Goal: Task Accomplishment & Management: Use online tool/utility

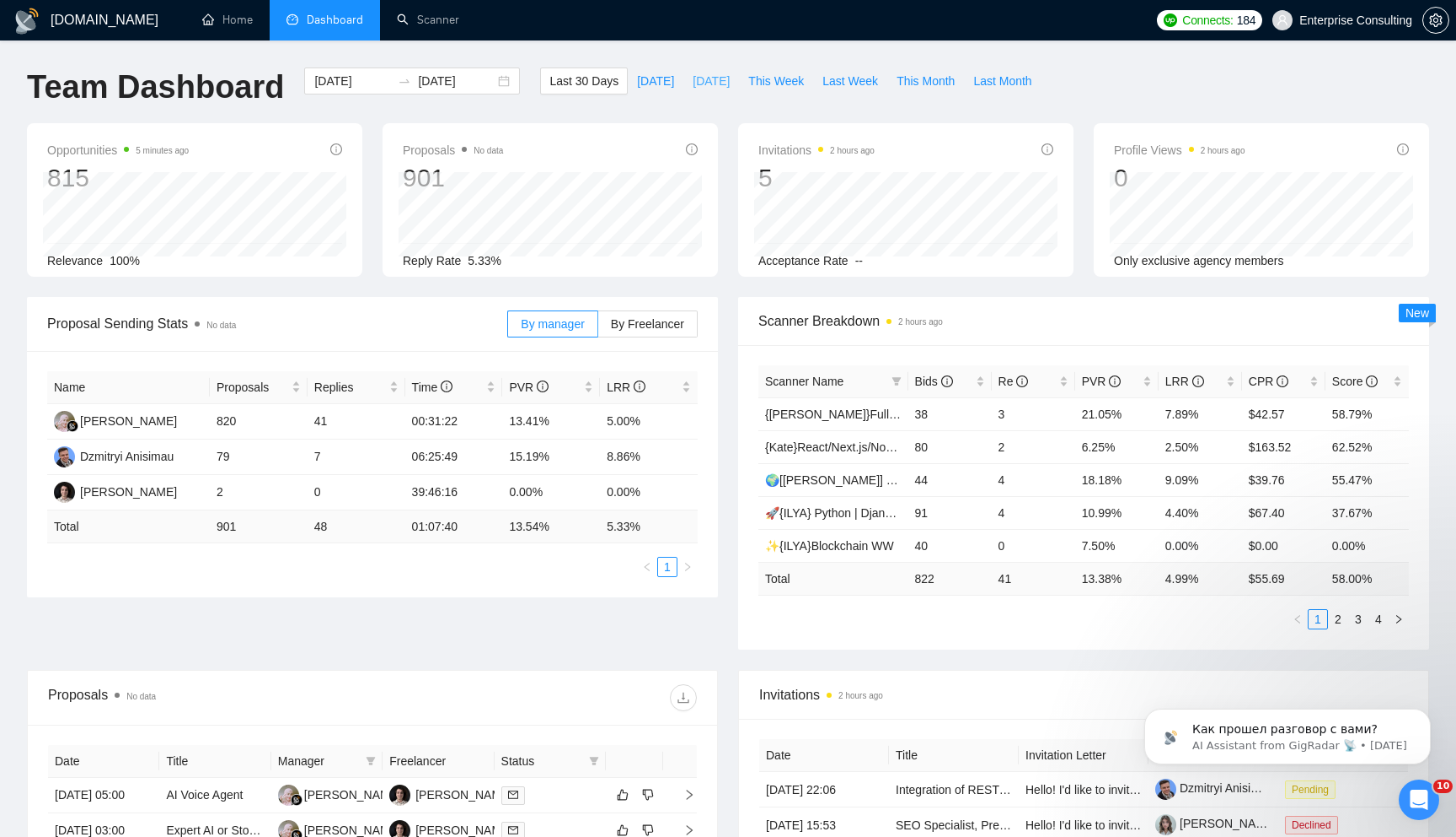
click at [693, 81] on span "[DATE]" at bounding box center [712, 80] width 37 height 18
type input "[DATE]"
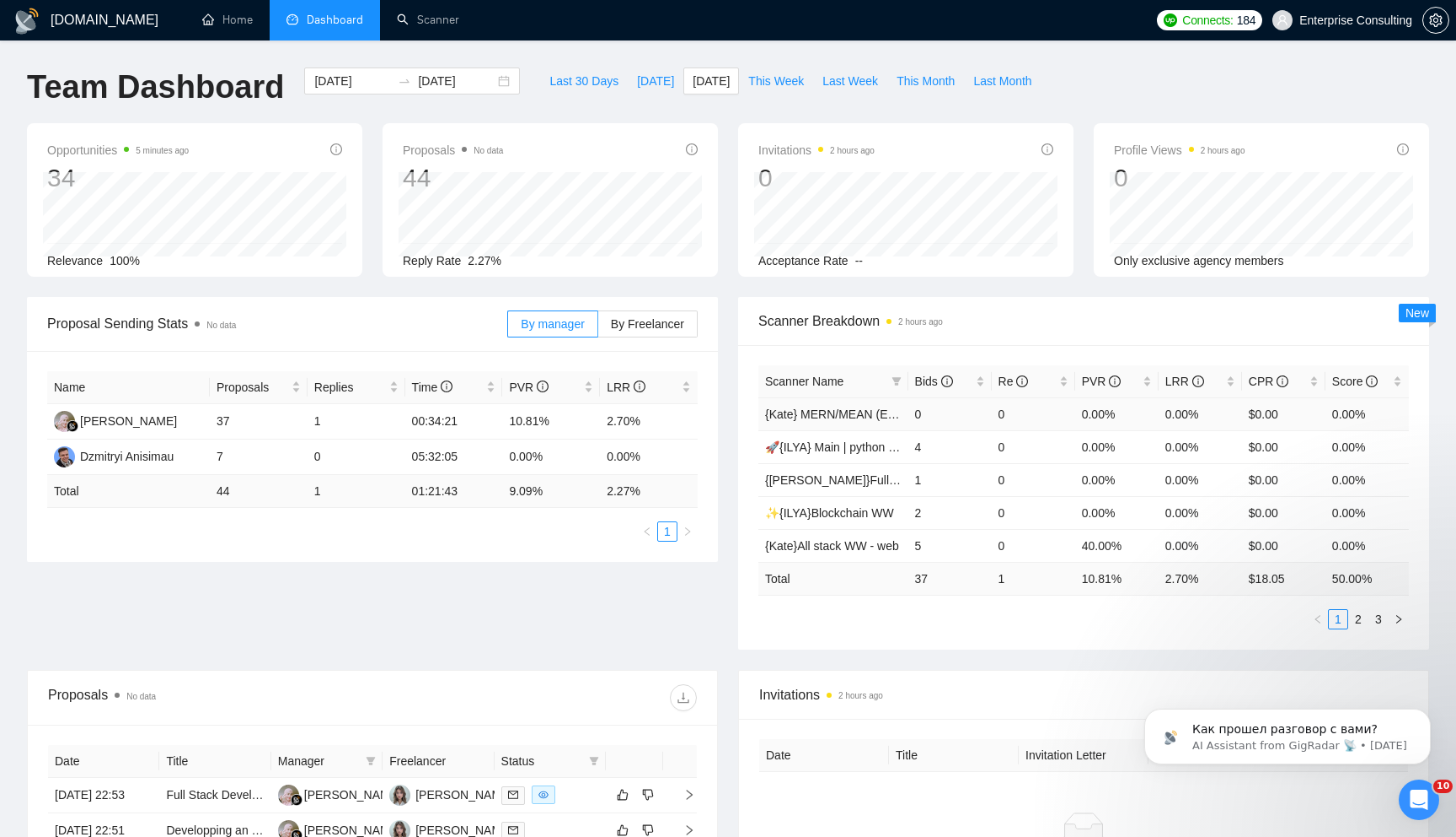
click at [978, 398] on td "0" at bounding box center [950, 414] width 83 height 33
click at [978, 387] on div "Bids" at bounding box center [950, 380] width 70 height 18
click at [1404, 619] on icon "right" at bounding box center [1399, 619] width 10 height 10
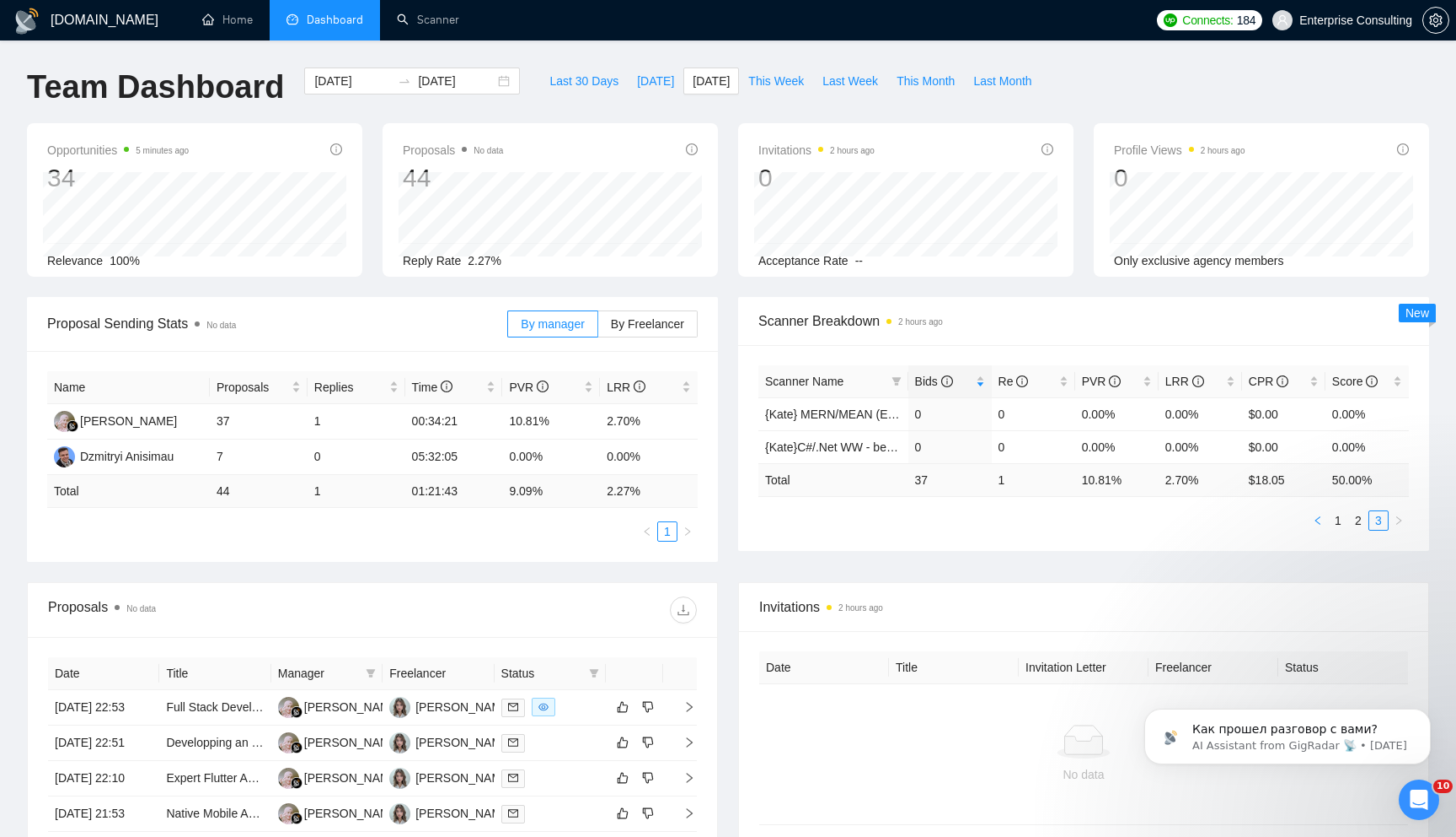
click at [1320, 519] on icon "left" at bounding box center [1318, 520] width 10 height 10
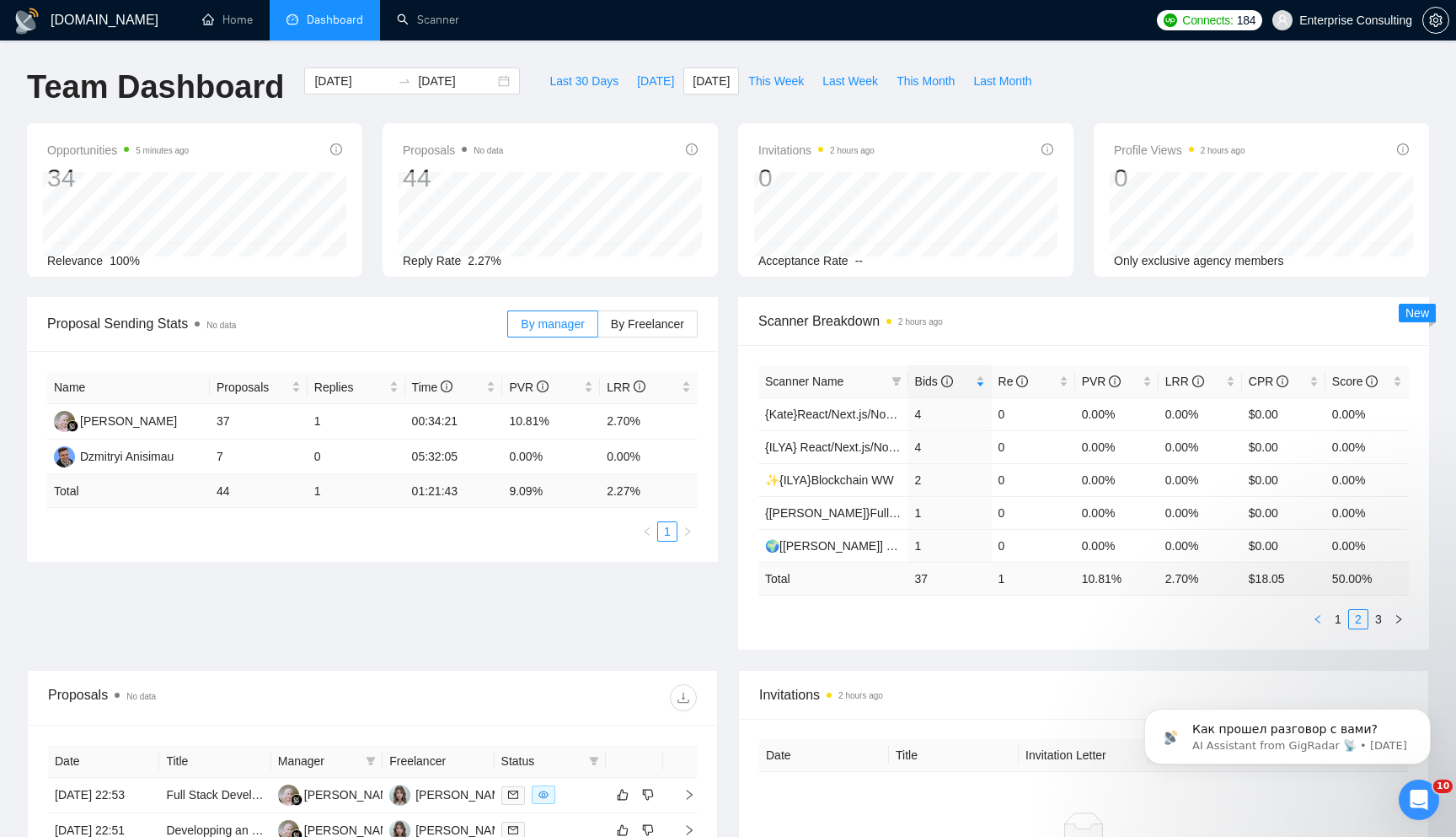
click at [1320, 621] on icon "left" at bounding box center [1318, 619] width 10 height 10
click at [1394, 620] on icon "right" at bounding box center [1399, 619] width 10 height 10
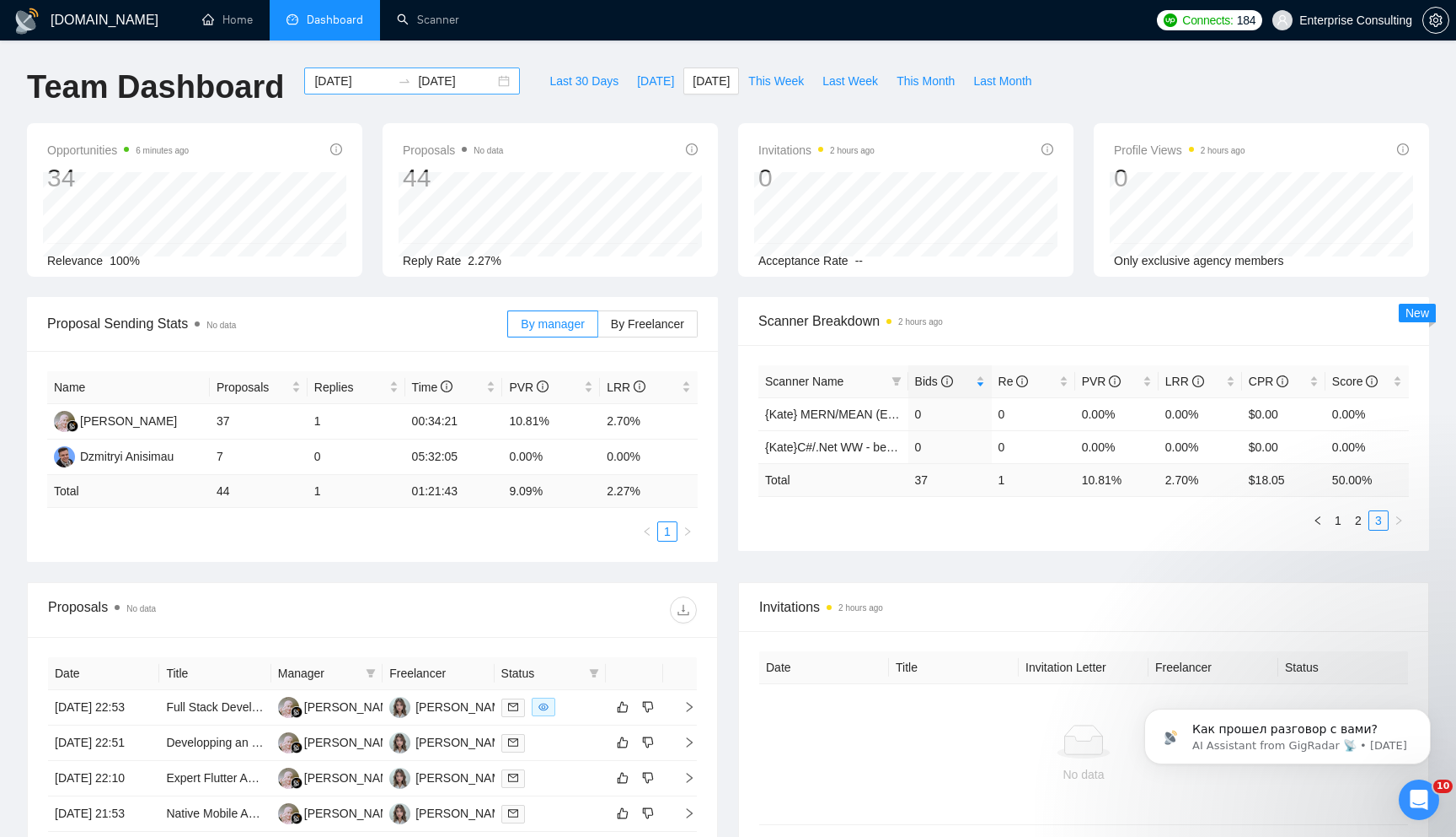
click at [485, 87] on div "[DATE] [DATE]" at bounding box center [412, 81] width 216 height 27
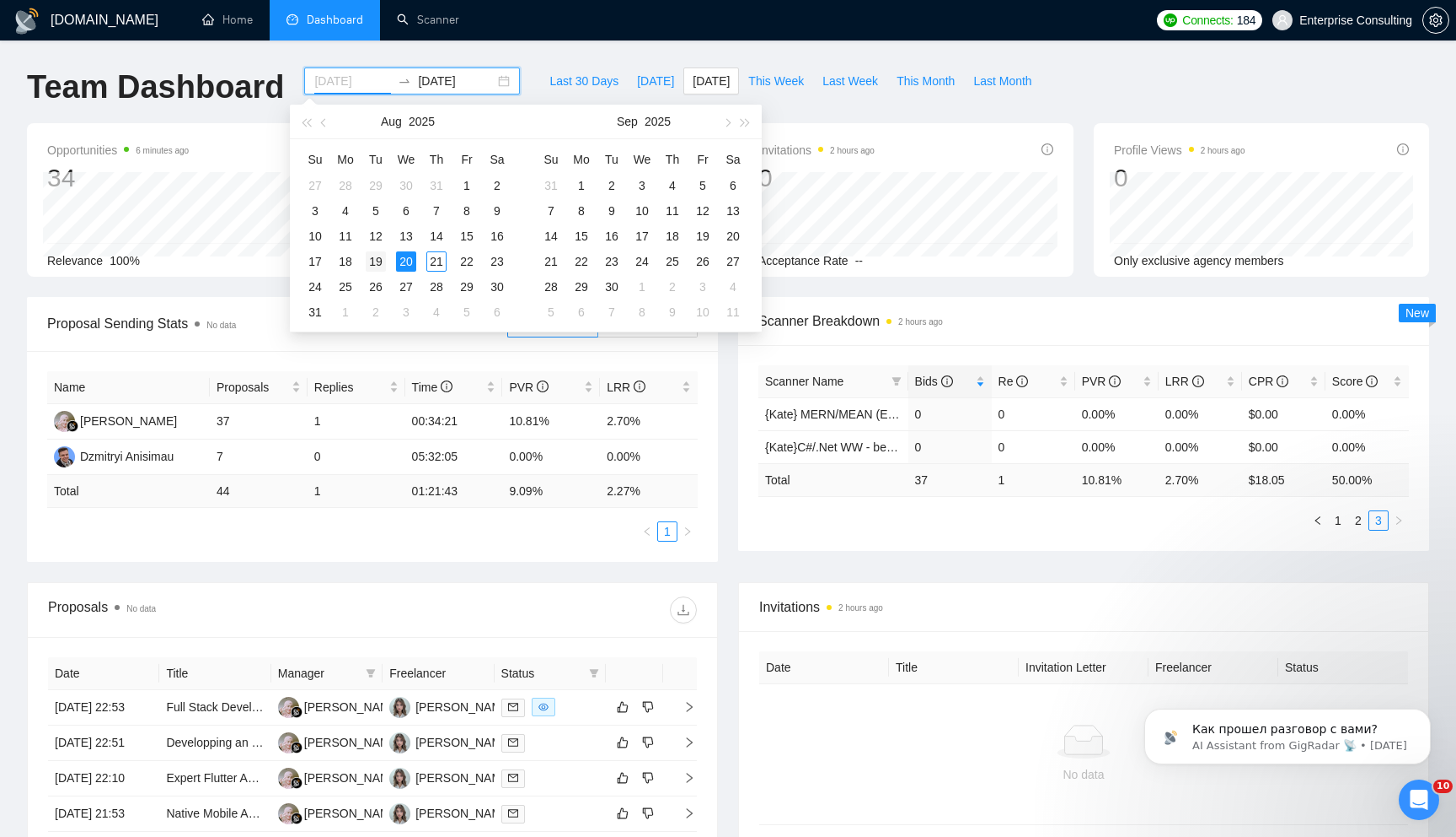
type input "[DATE]"
click at [378, 260] on div "19" at bounding box center [375, 261] width 20 height 20
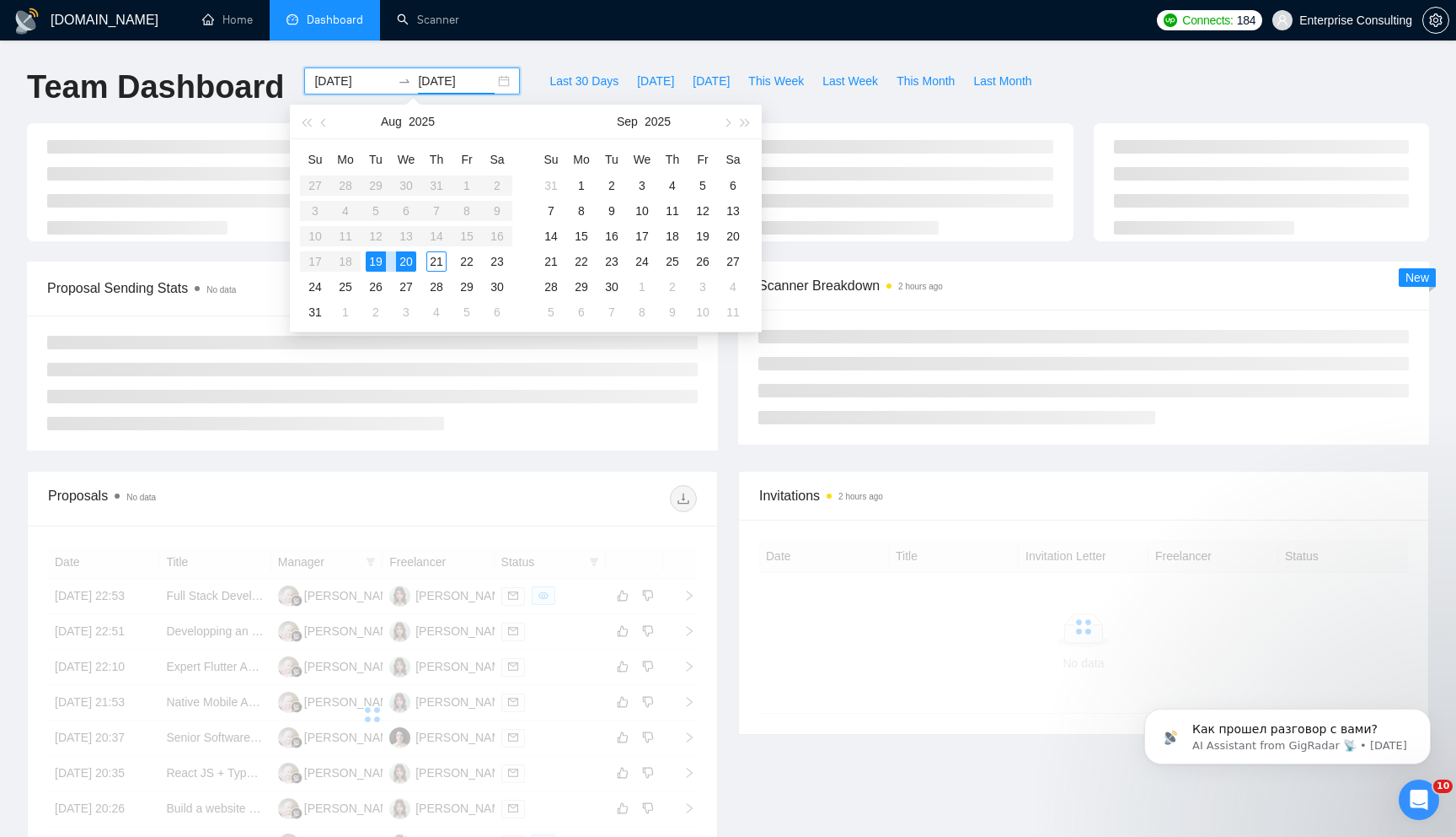
click at [378, 260] on div "19" at bounding box center [375, 261] width 20 height 20
type input "[DATE]"
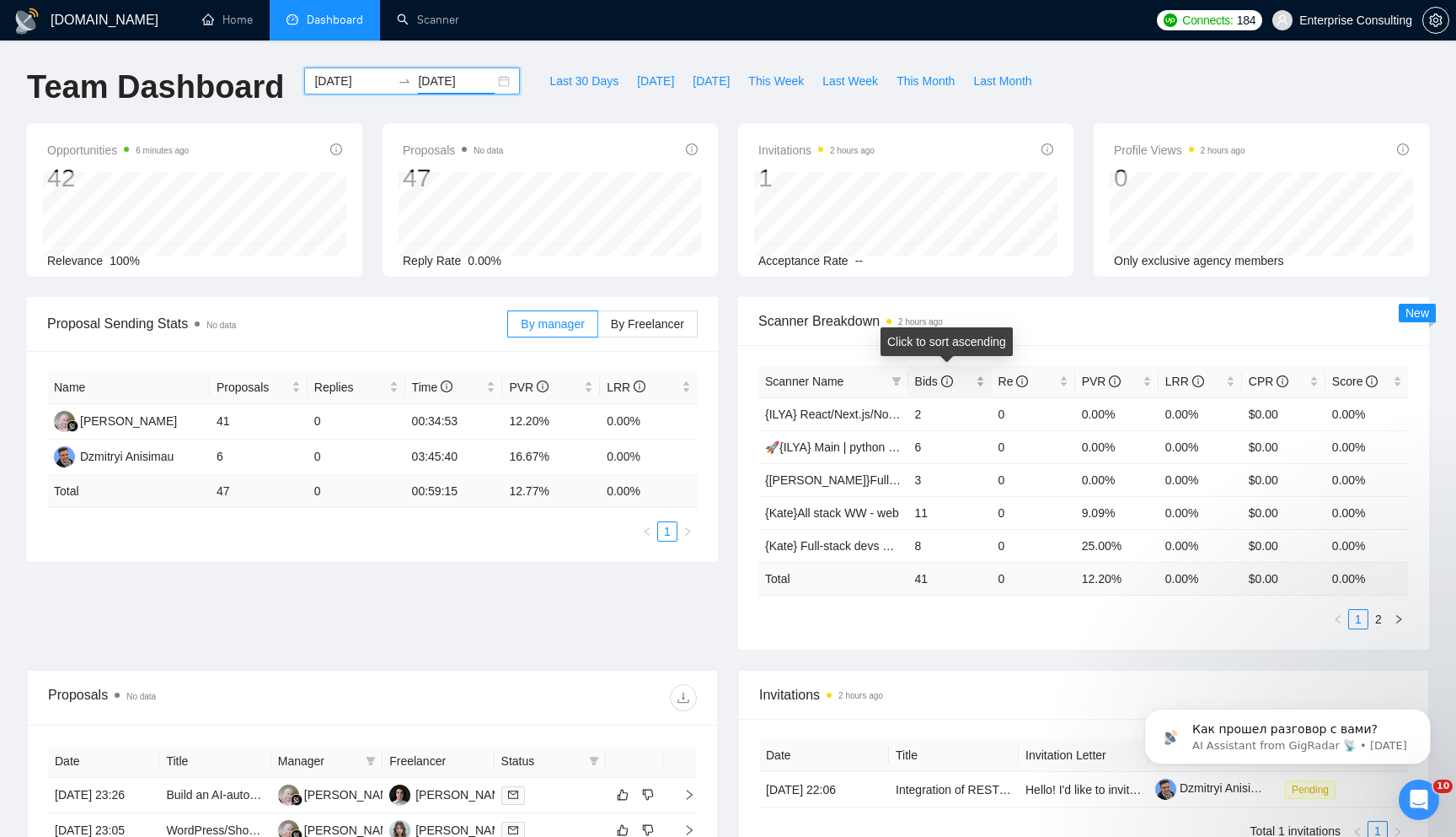
click at [965, 384] on span "Bids" at bounding box center [943, 380] width 57 height 18
click at [968, 383] on span "Bids" at bounding box center [943, 380] width 57 height 18
click at [483, 85] on div "[DATE] [DATE]" at bounding box center [412, 81] width 216 height 27
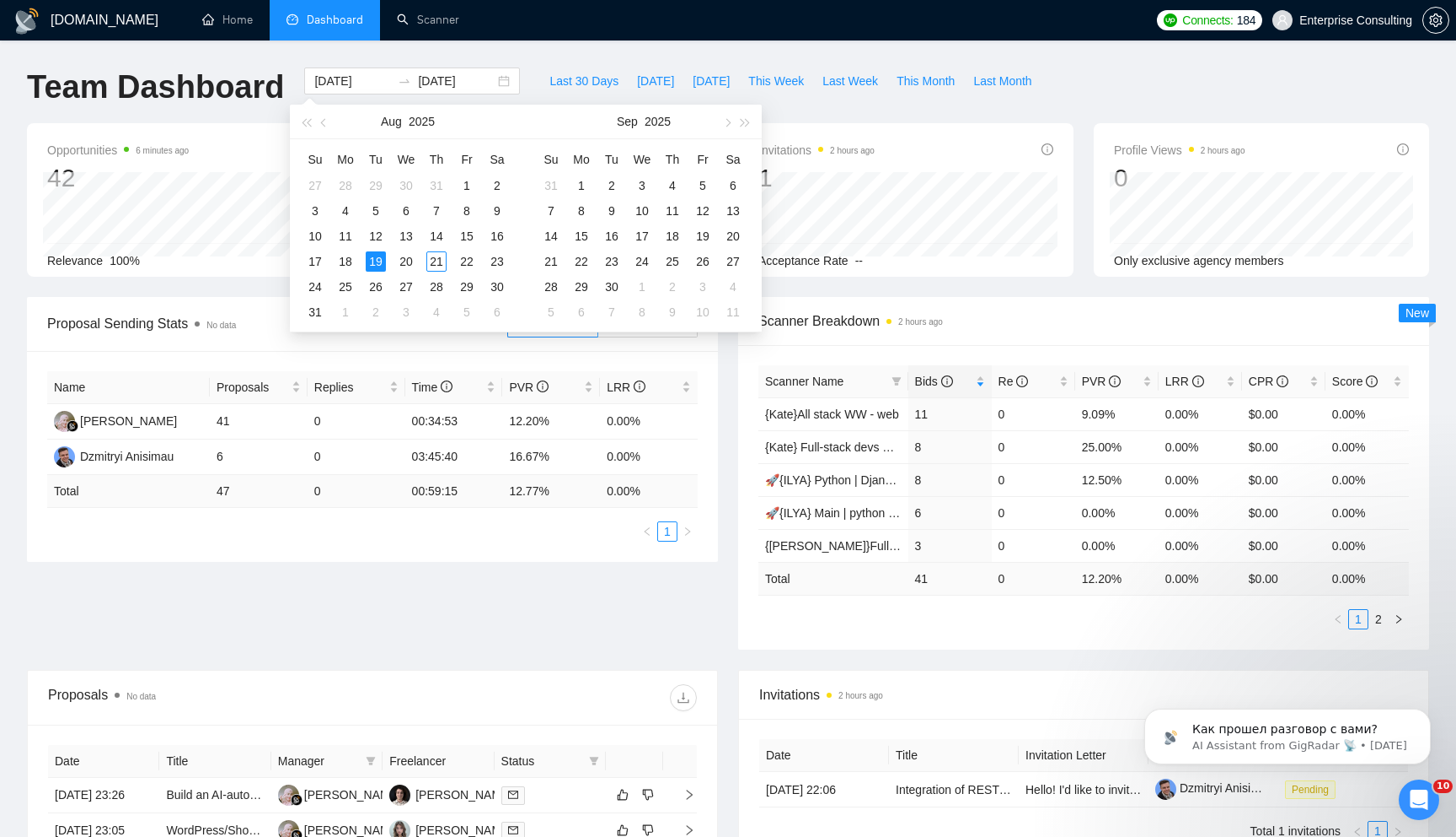
click at [913, 302] on div "Scanner Breakdown 2 hours ago" at bounding box center [1084, 321] width 650 height 48
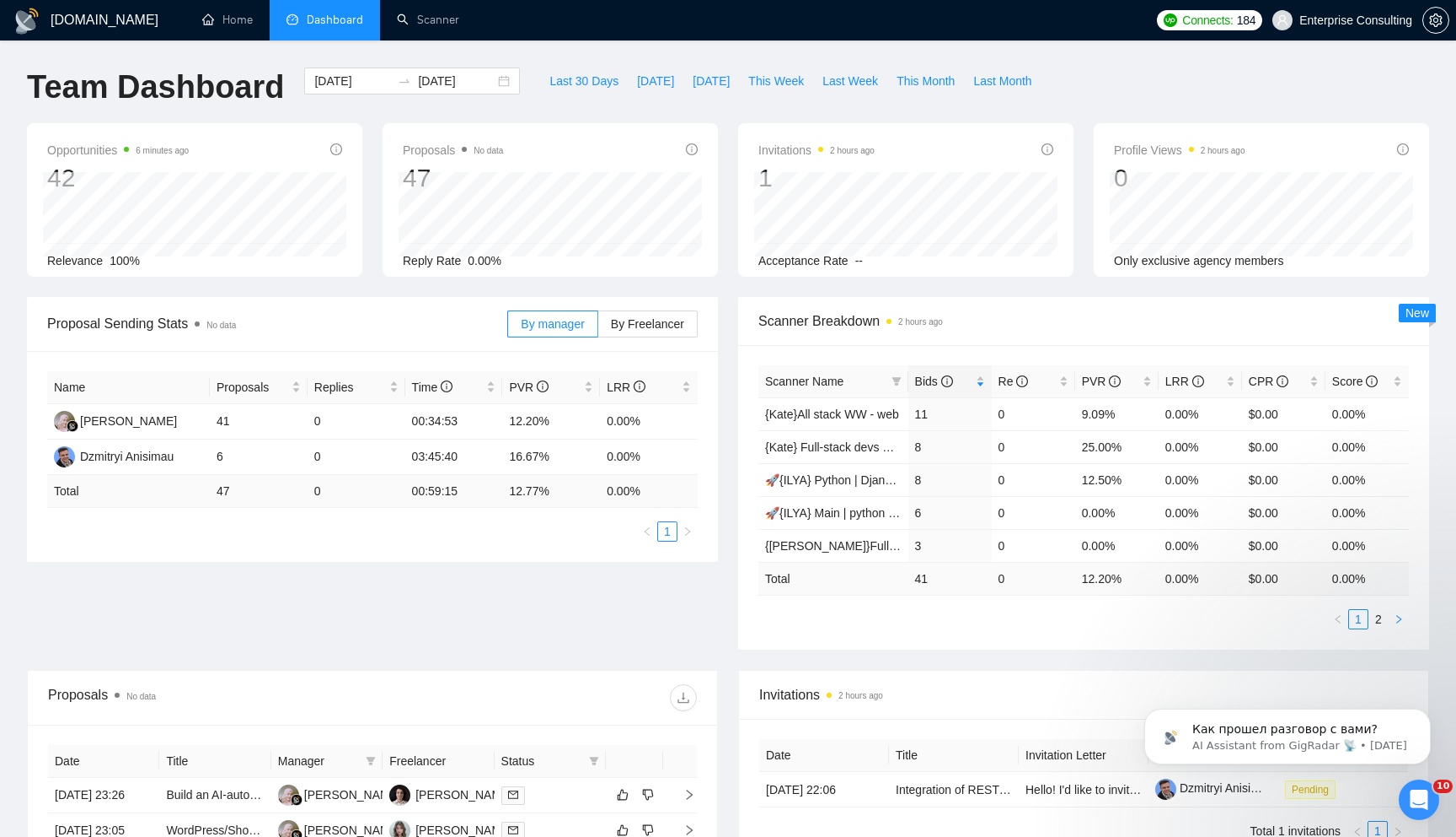
click at [1394, 617] on icon "right" at bounding box center [1399, 619] width 10 height 10
click at [487, 89] on div "[DATE] [DATE]" at bounding box center [412, 81] width 216 height 27
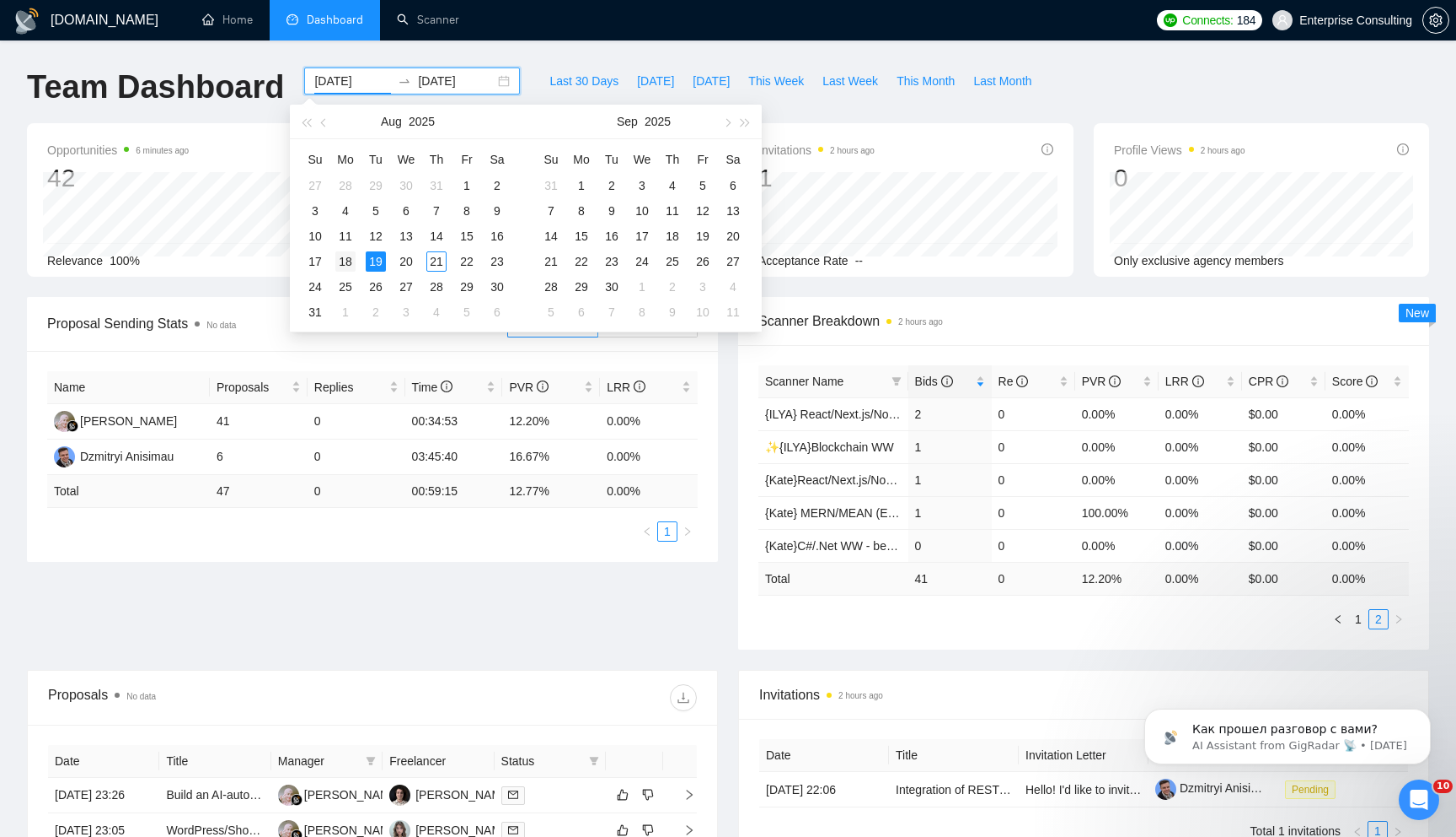
type input "[DATE]"
click at [346, 260] on div "18" at bounding box center [345, 261] width 20 height 20
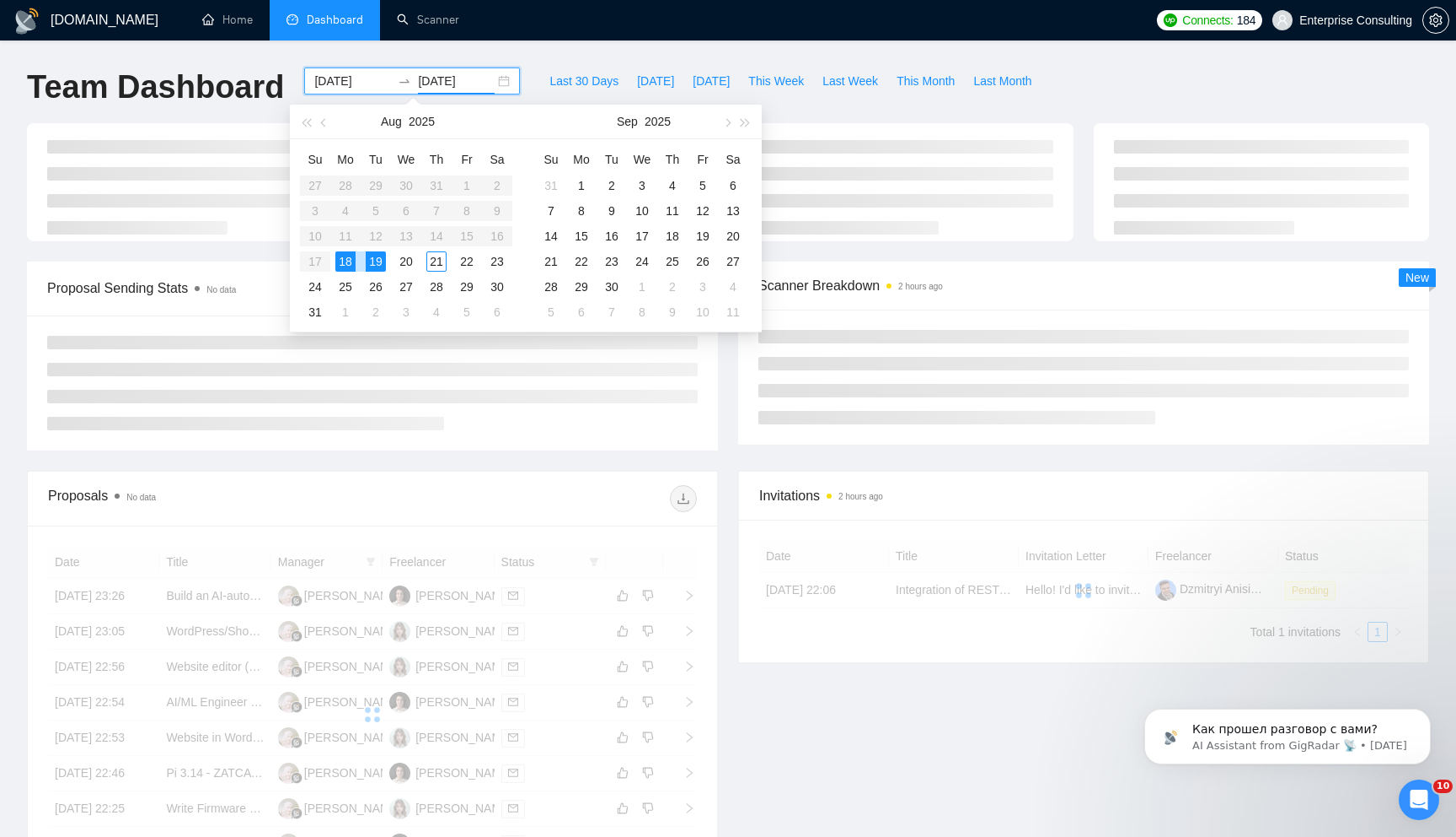
click at [346, 260] on div "18" at bounding box center [345, 261] width 20 height 20
type input "[DATE]"
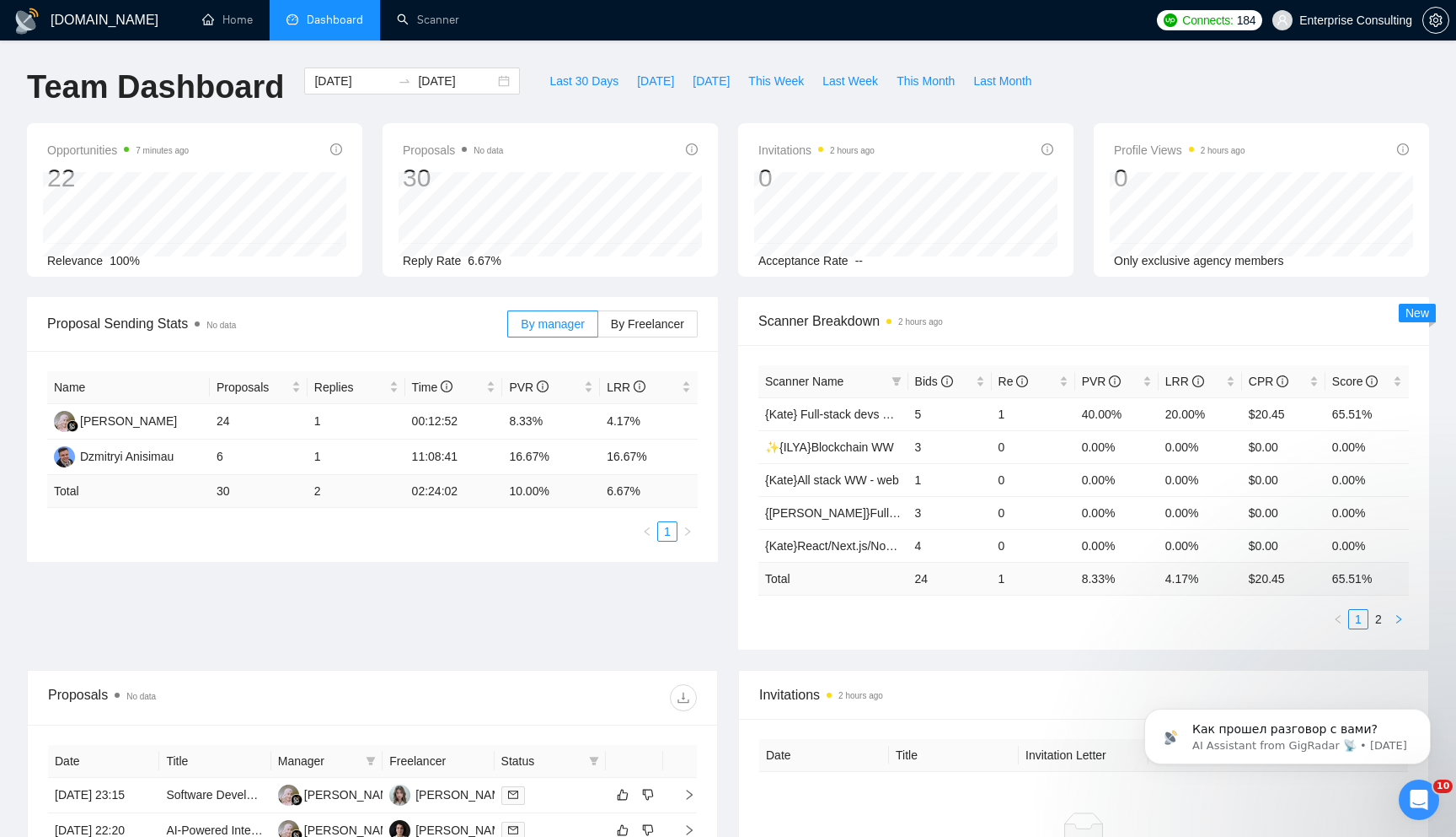
click at [1397, 623] on icon "right" at bounding box center [1399, 619] width 5 height 9
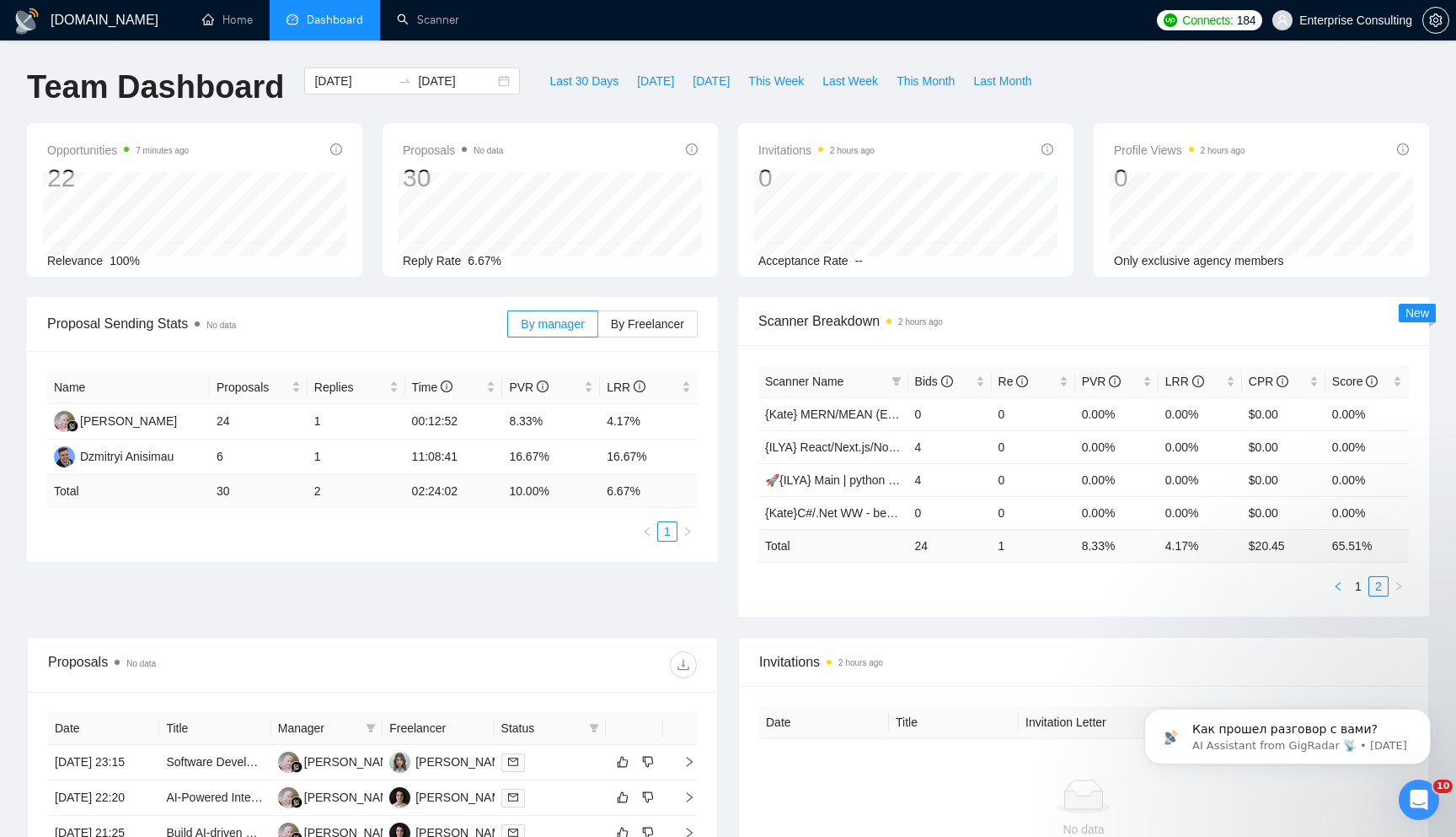
click at [1340, 595] on button "button" at bounding box center [1338, 586] width 20 height 20
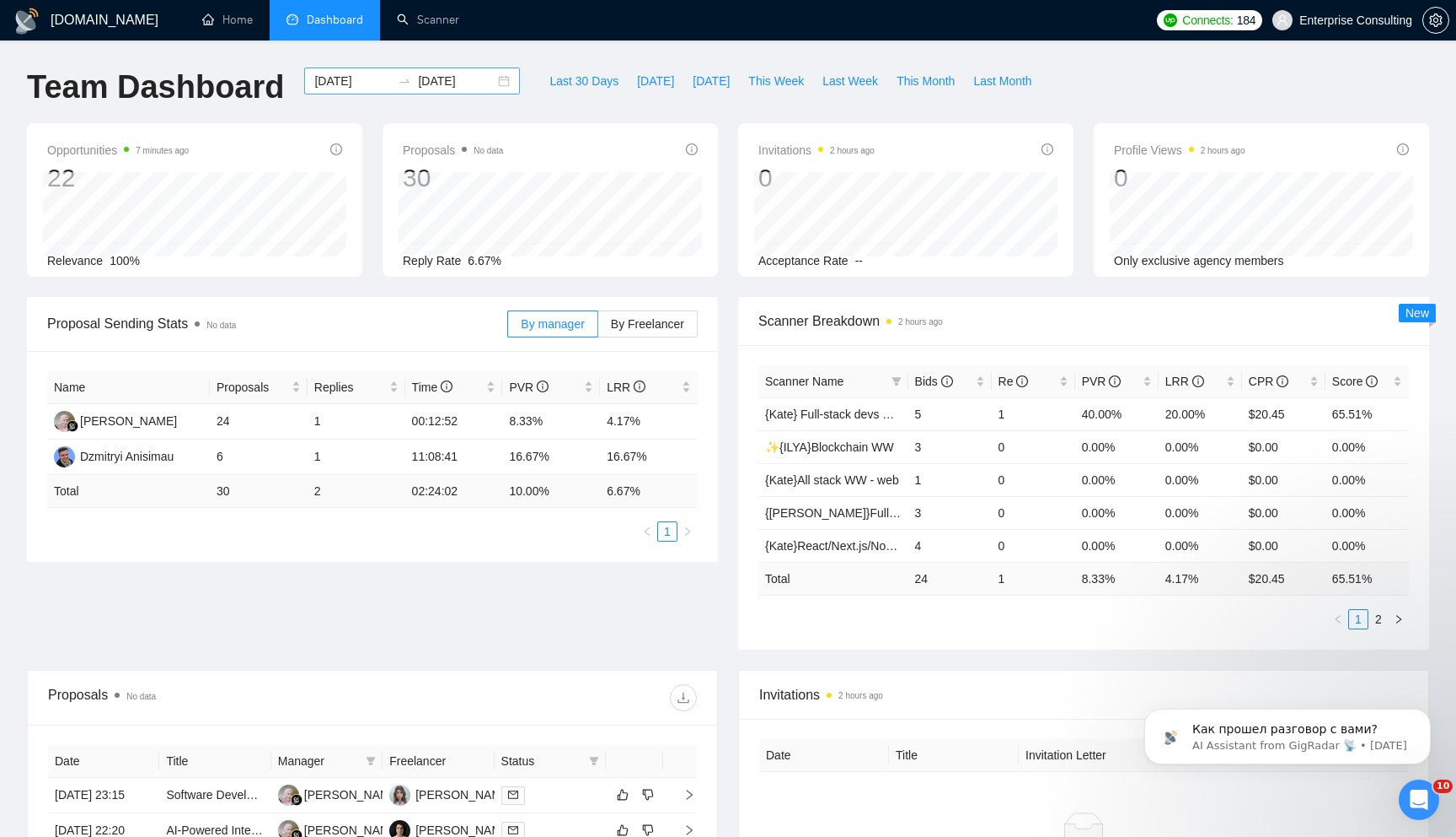
click at [498, 80] on div "[DATE] [DATE]" at bounding box center [412, 81] width 216 height 27
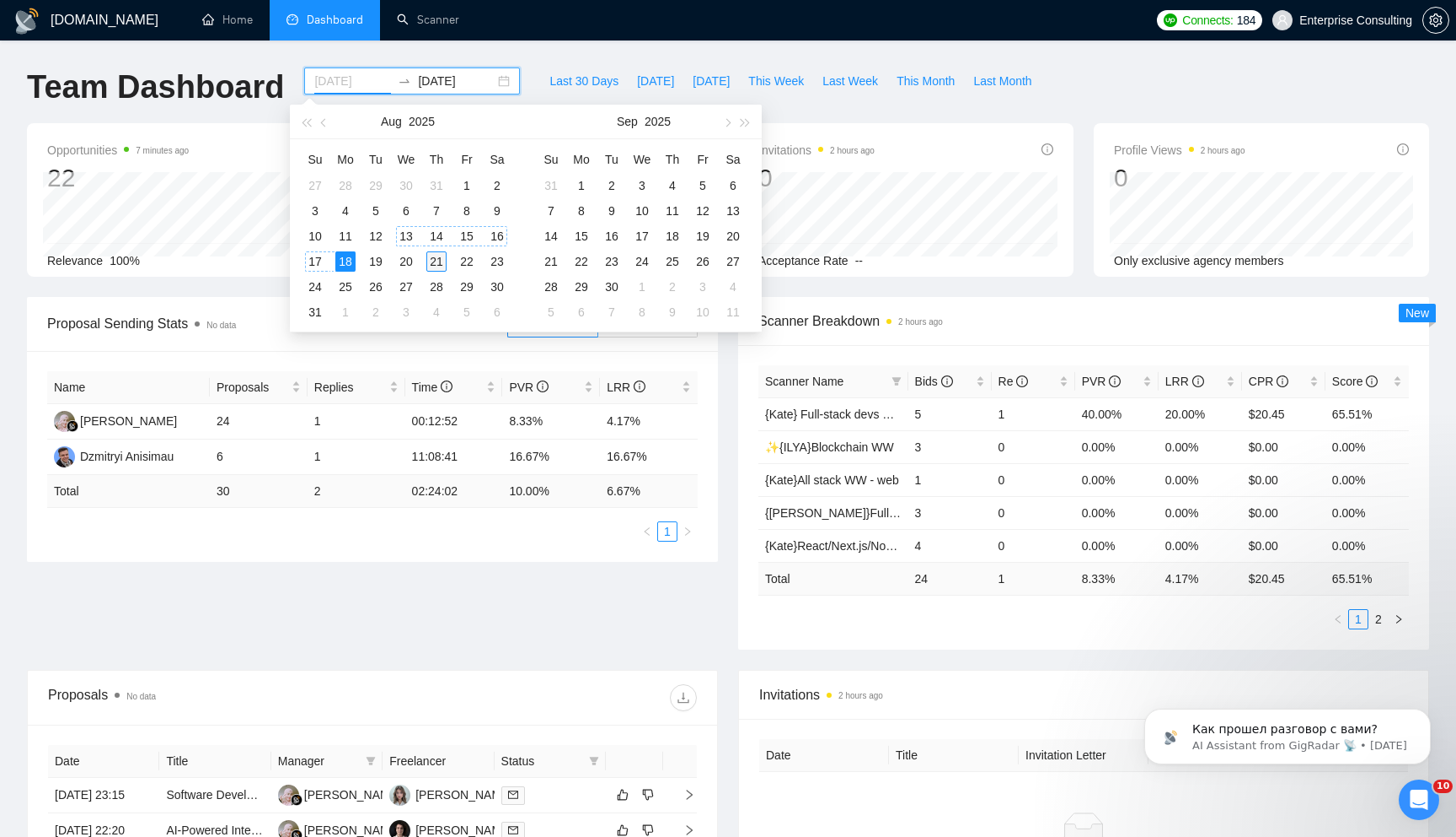
type input "[DATE]"
click at [431, 262] on div "21" at bounding box center [436, 261] width 20 height 20
type input "[DATE]"
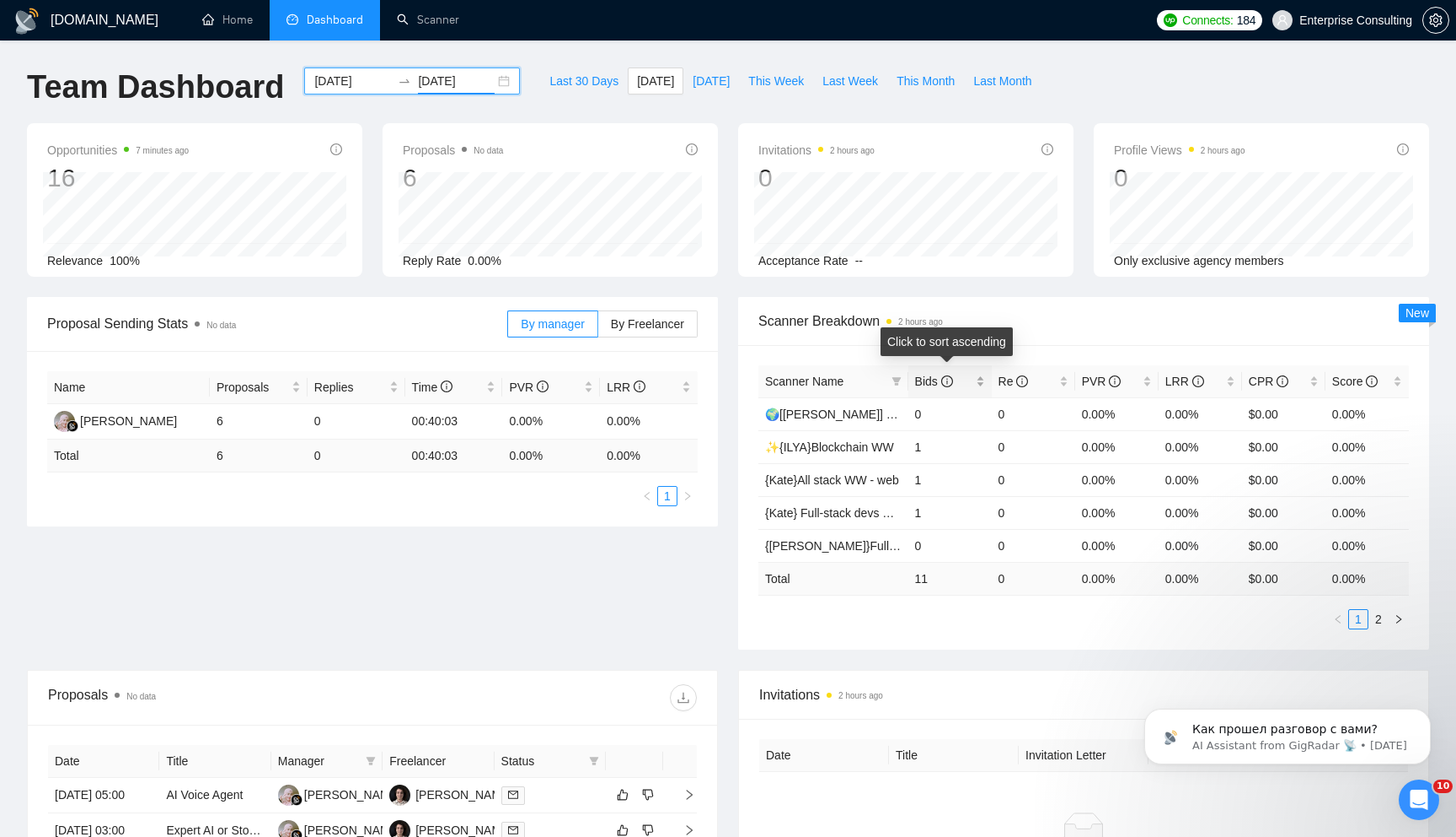
click at [982, 384] on div "Bids" at bounding box center [950, 380] width 70 height 18
click at [486, 80] on div "[DATE] [DATE]" at bounding box center [412, 81] width 216 height 27
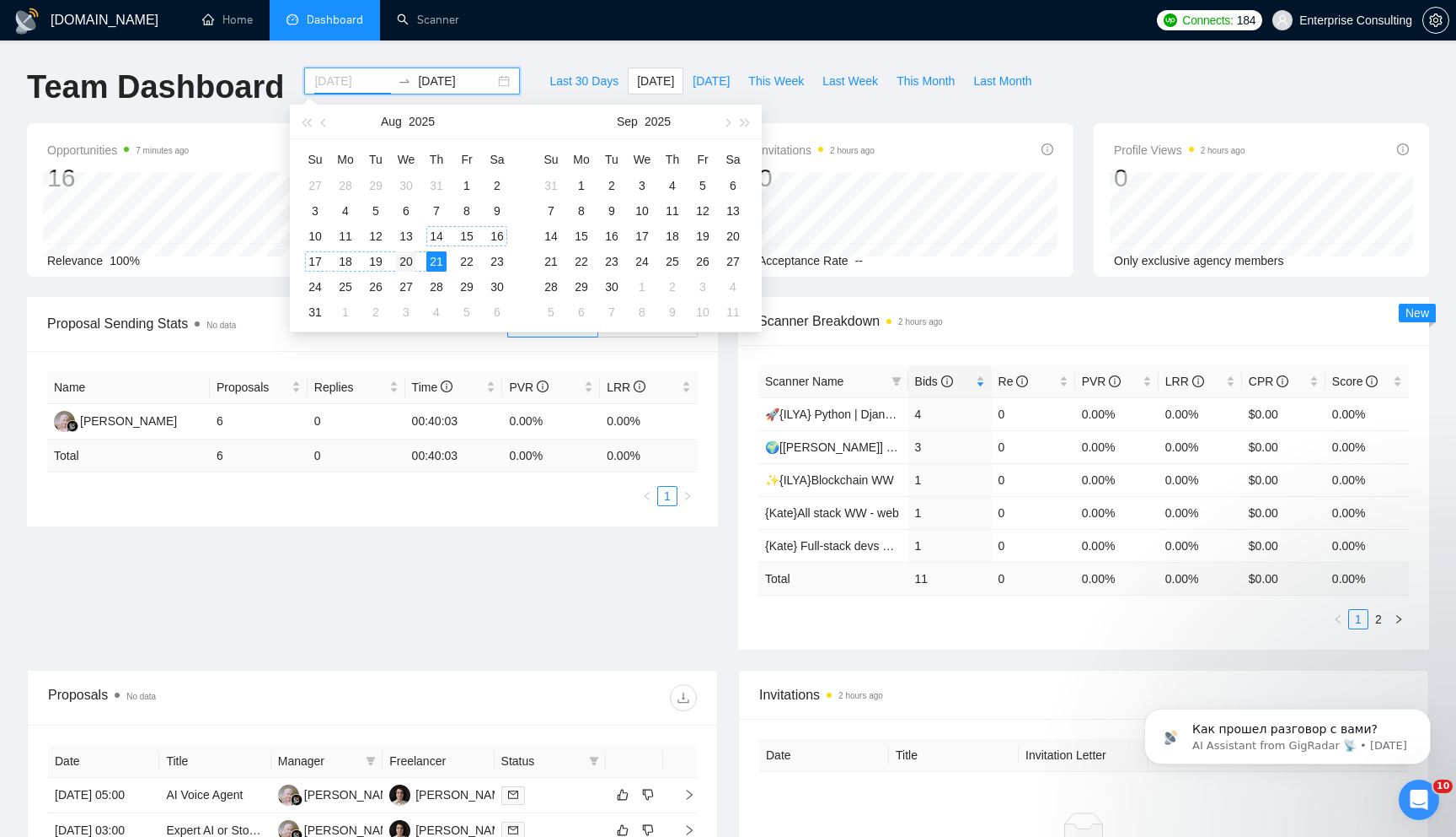
type input "[DATE]"
click at [404, 267] on div "20" at bounding box center [406, 261] width 20 height 20
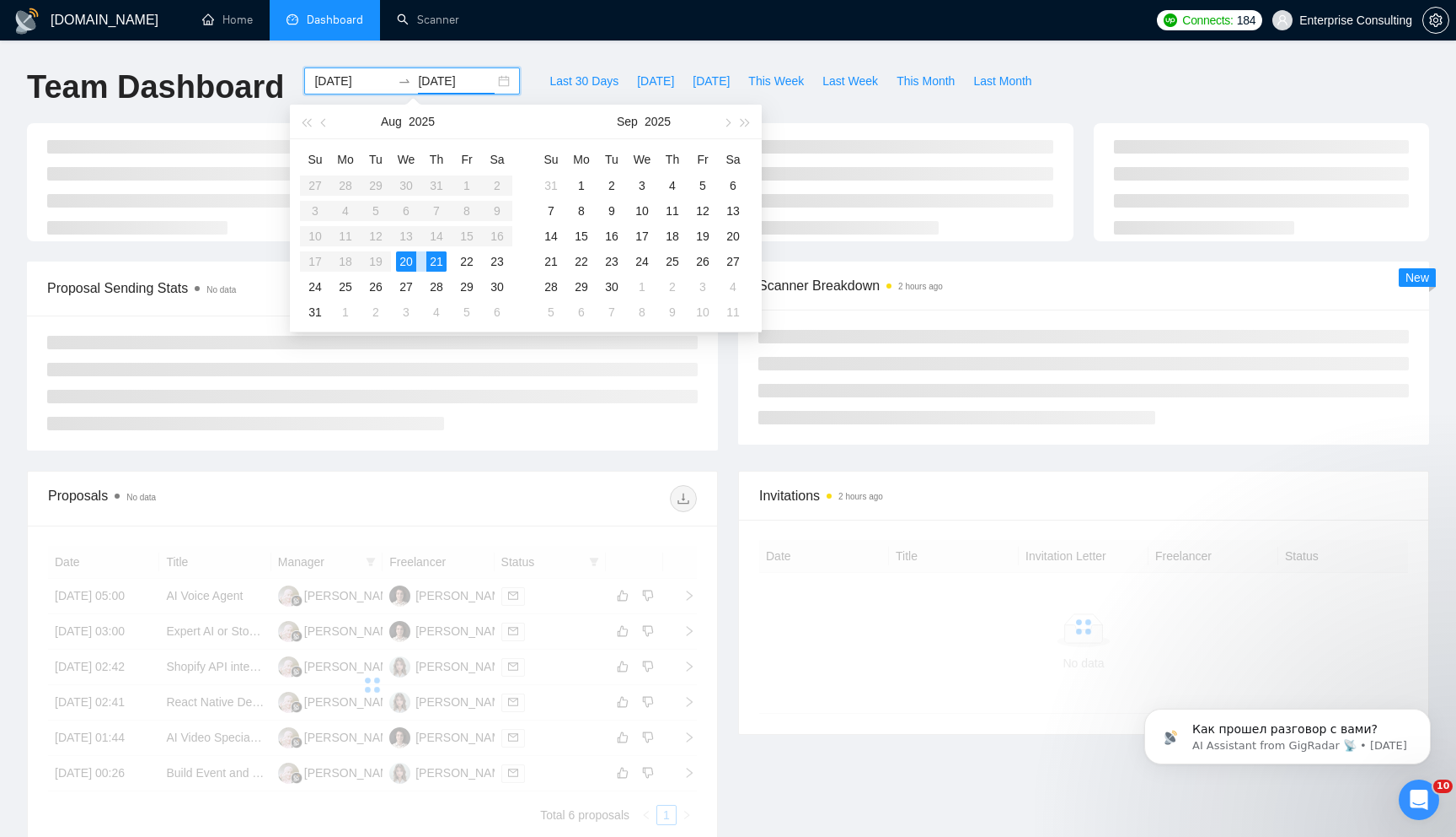
click at [404, 267] on div "20" at bounding box center [406, 261] width 20 height 20
type input "[DATE]"
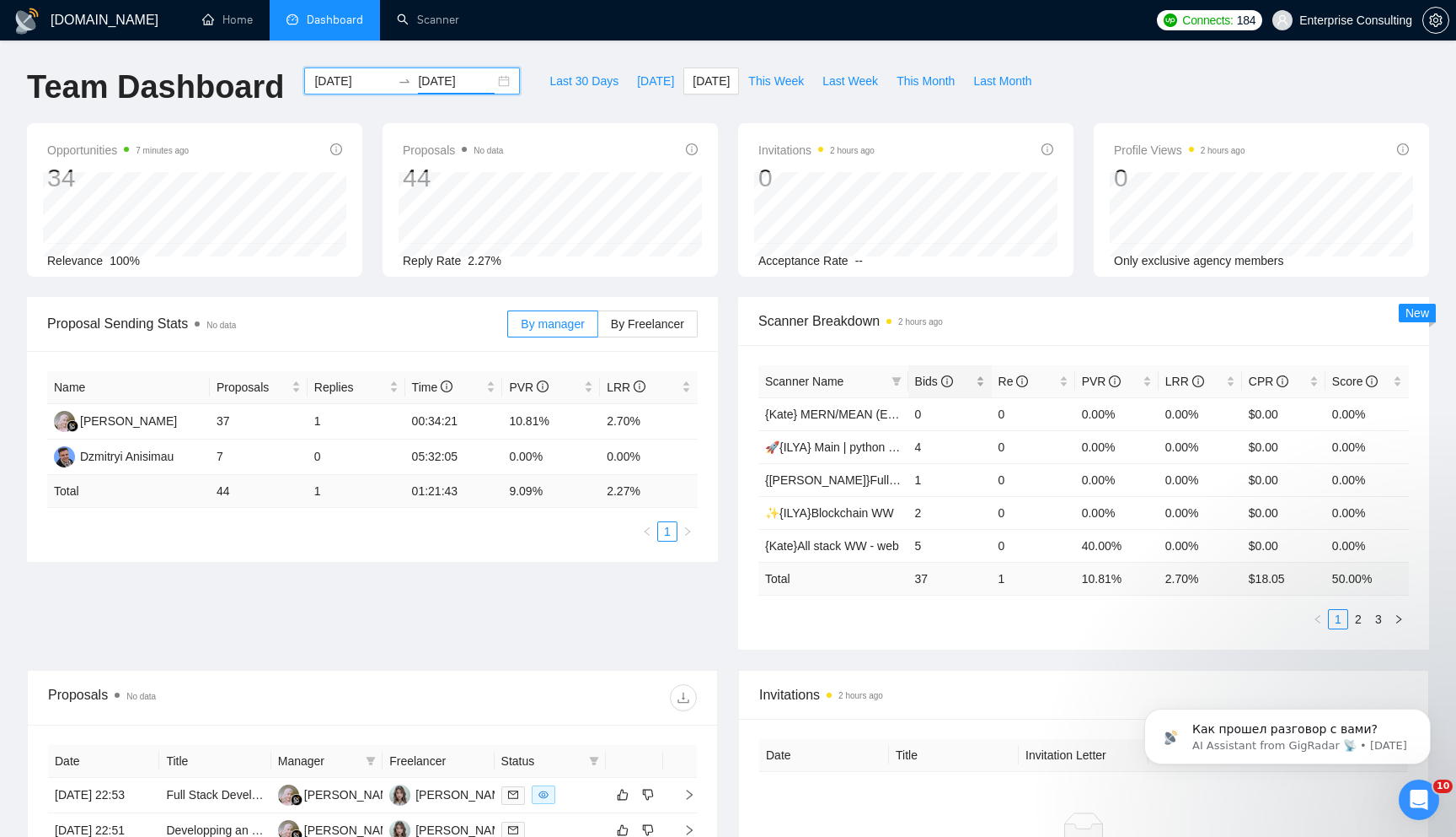
click at [978, 377] on div "Bids" at bounding box center [950, 380] width 70 height 18
click at [848, 415] on link "🚀{ILYA} Python | Django | AI /" at bounding box center [844, 414] width 160 height 14
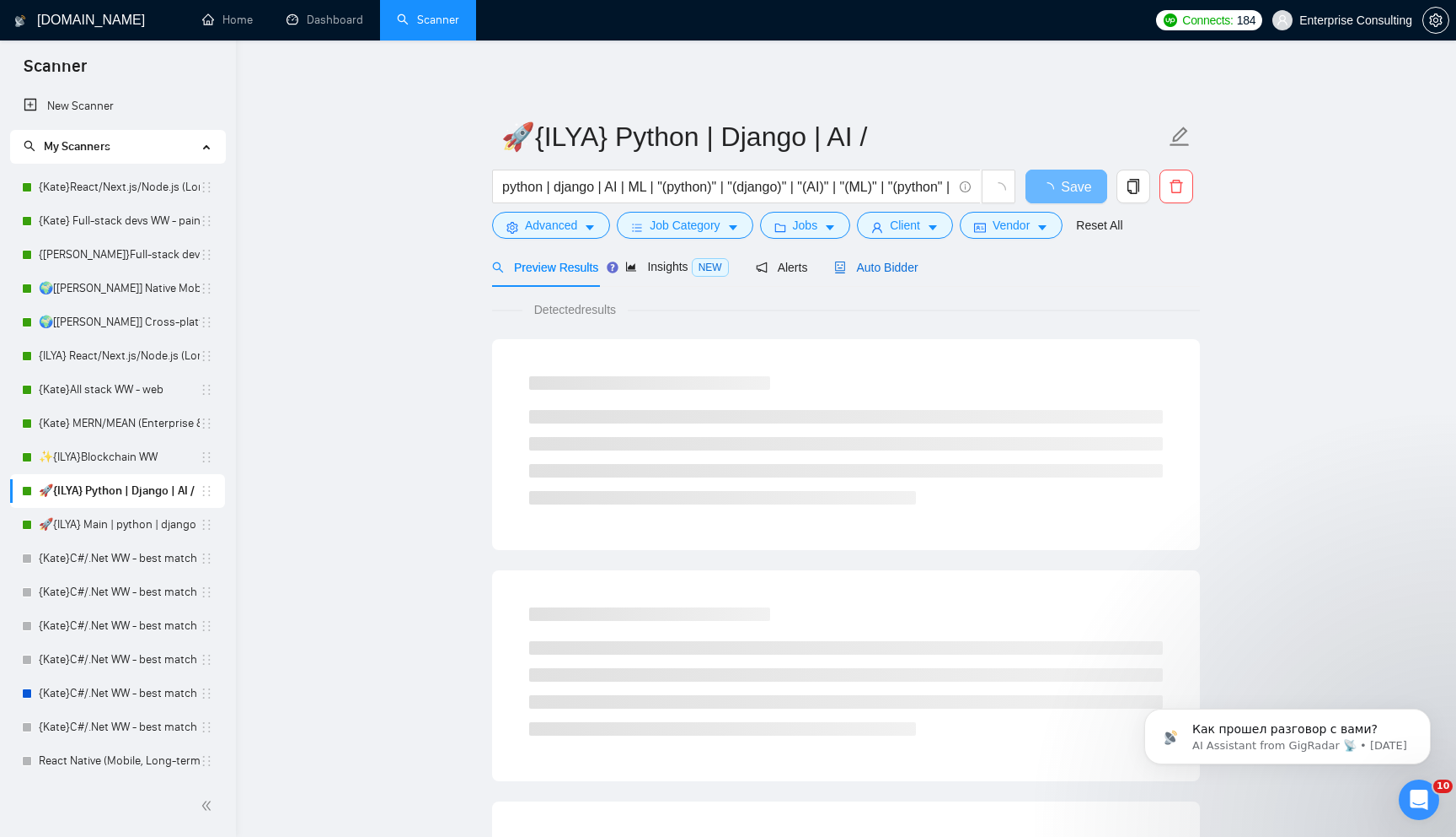
click at [863, 274] on div "Auto Bidder" at bounding box center [876, 267] width 83 height 18
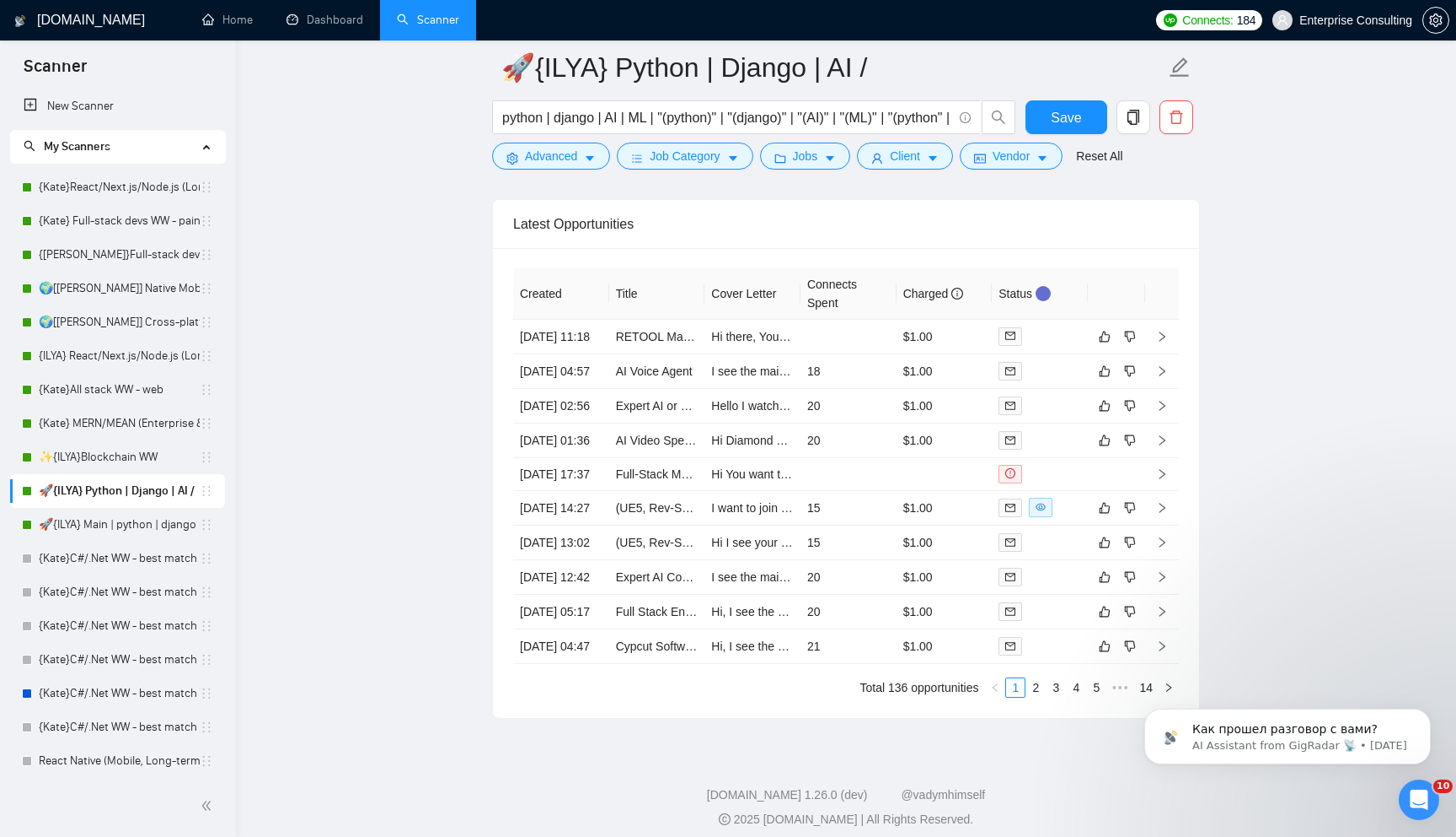
scroll to position [4073, 0]
click at [830, 356] on td at bounding box center [848, 338] width 96 height 35
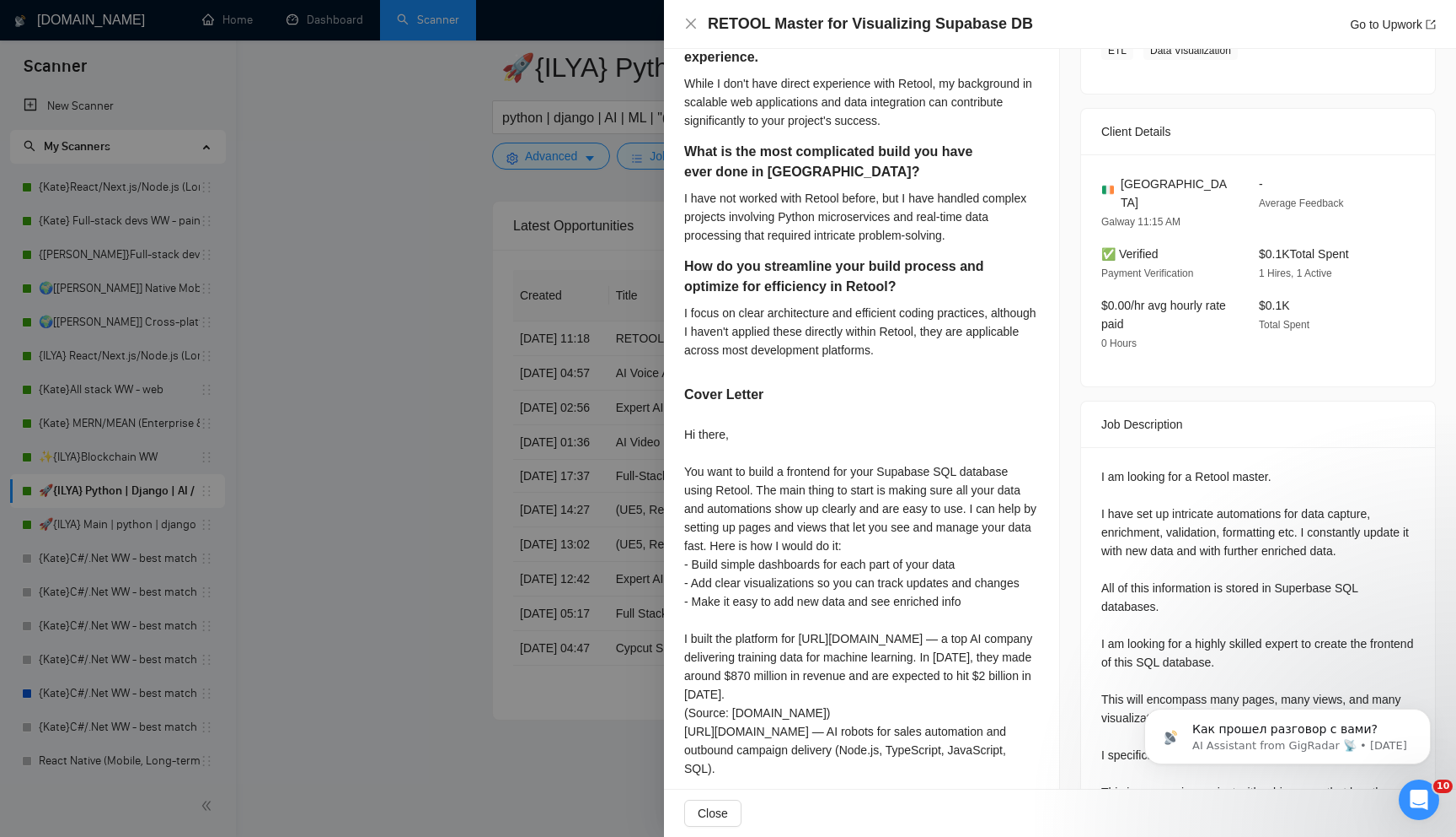
scroll to position [454, 0]
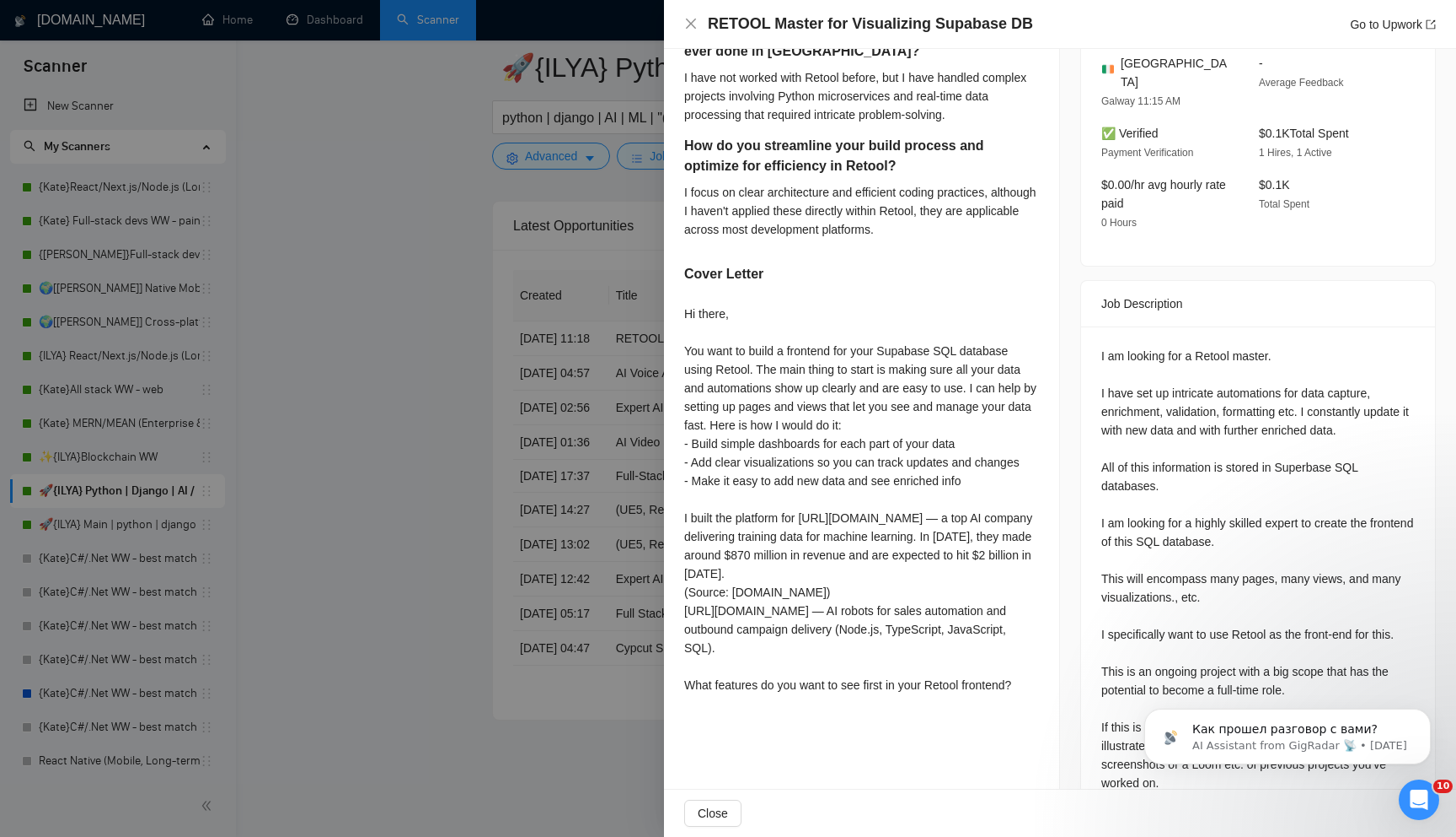
click at [555, 351] on div at bounding box center [728, 418] width 1456 height 837
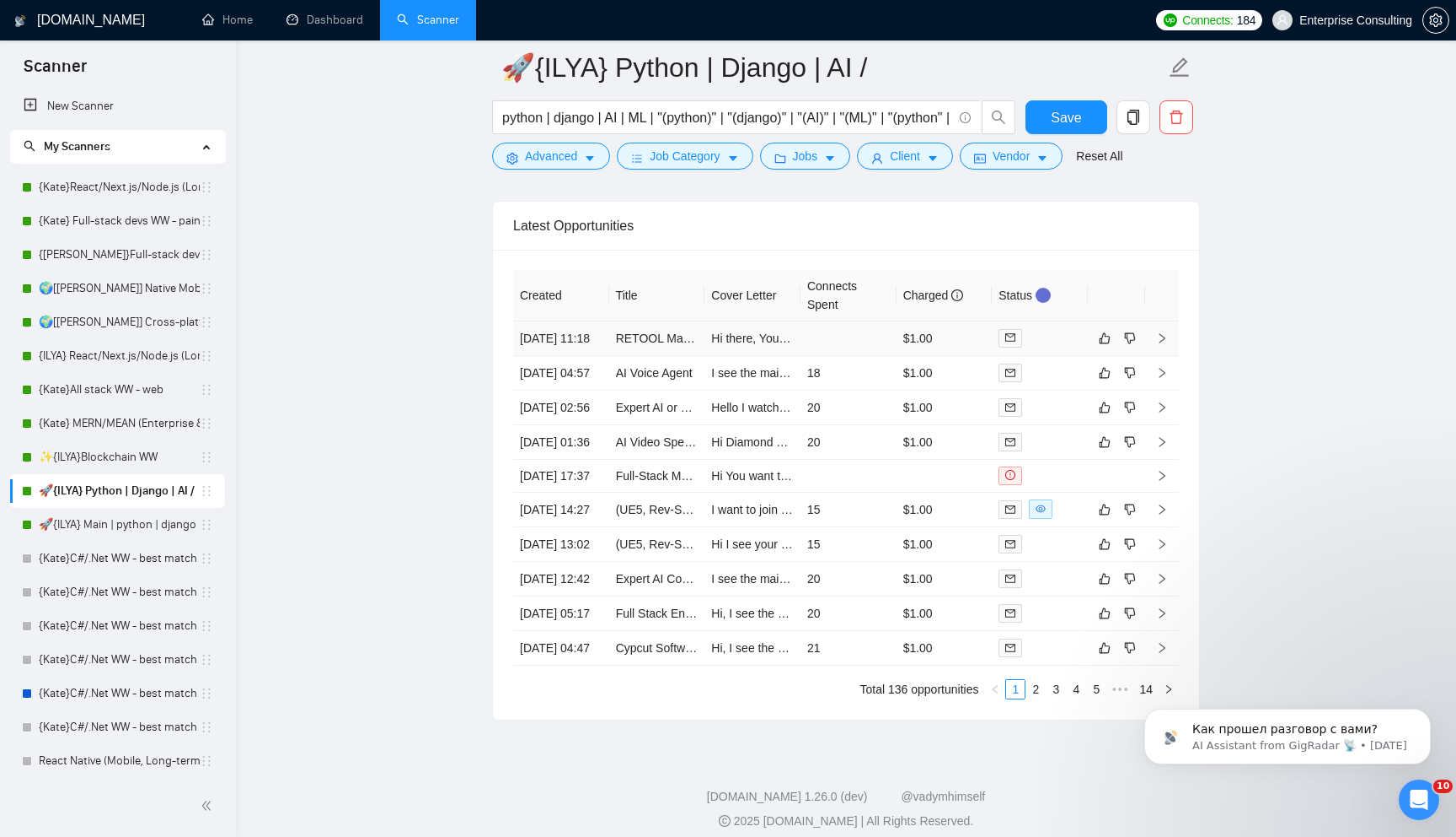
click at [821, 356] on td at bounding box center [848, 338] width 96 height 35
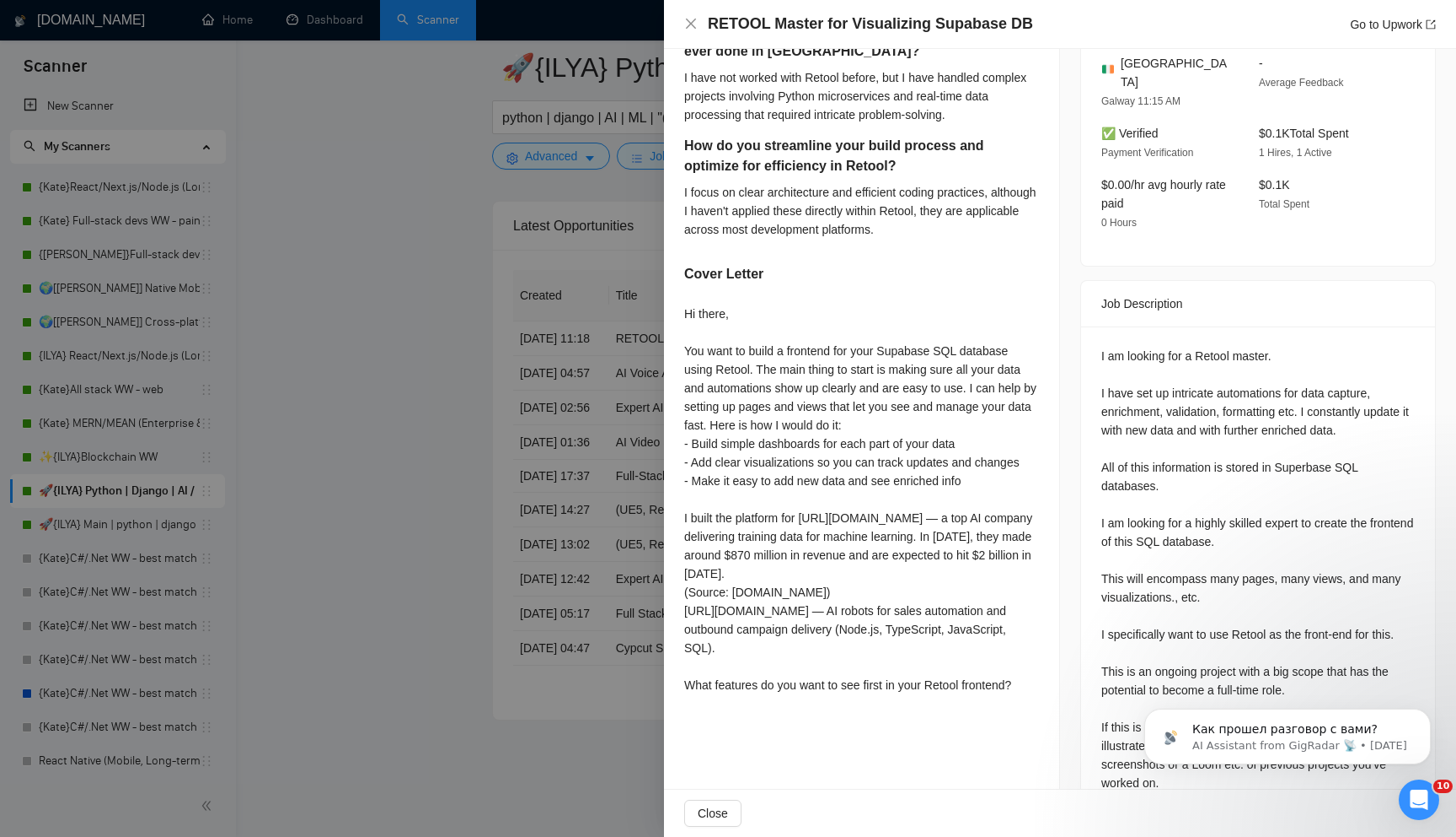
click at [475, 452] on div at bounding box center [728, 418] width 1456 height 837
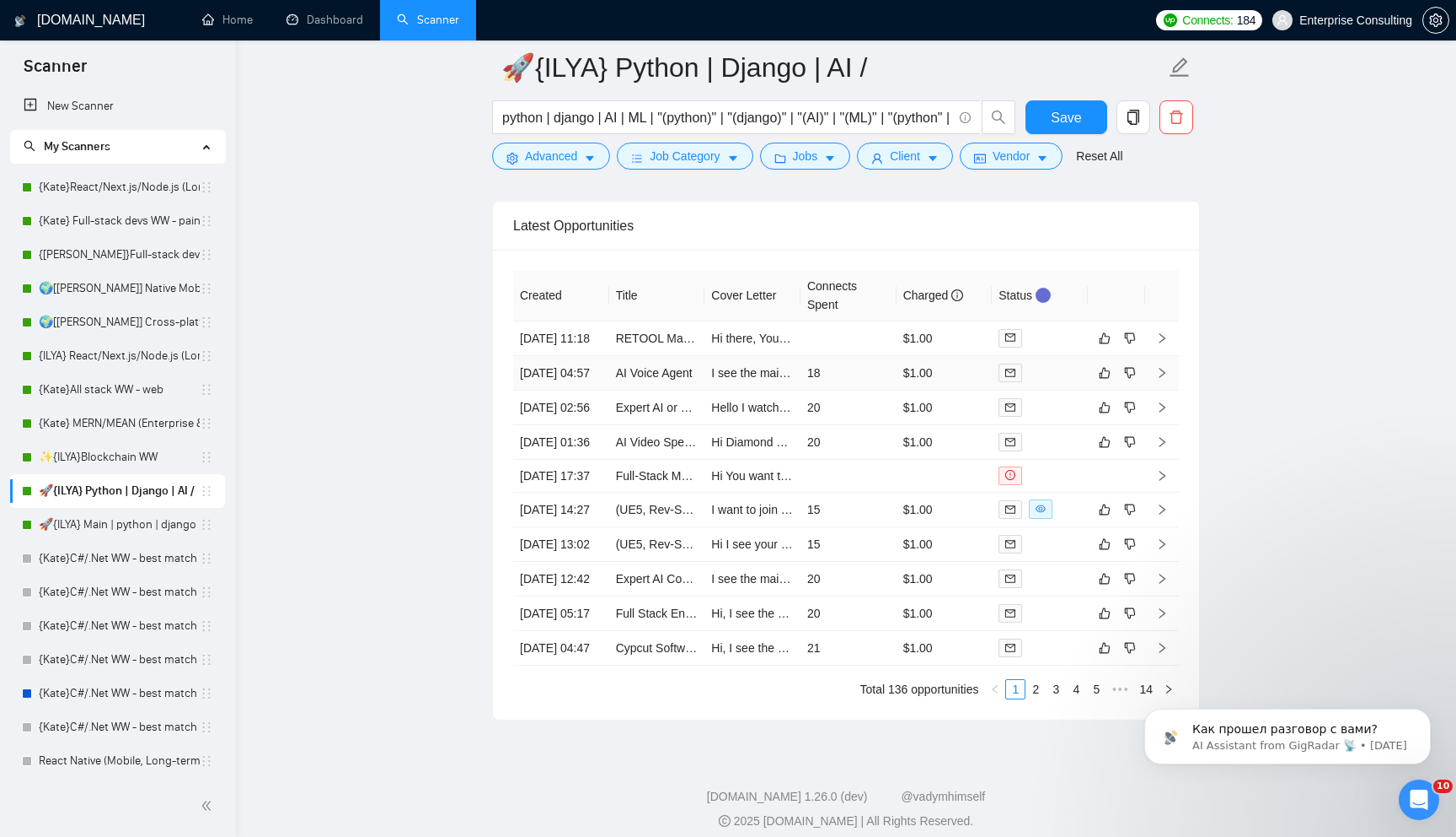
click at [825, 391] on td "18" at bounding box center [848, 373] width 96 height 35
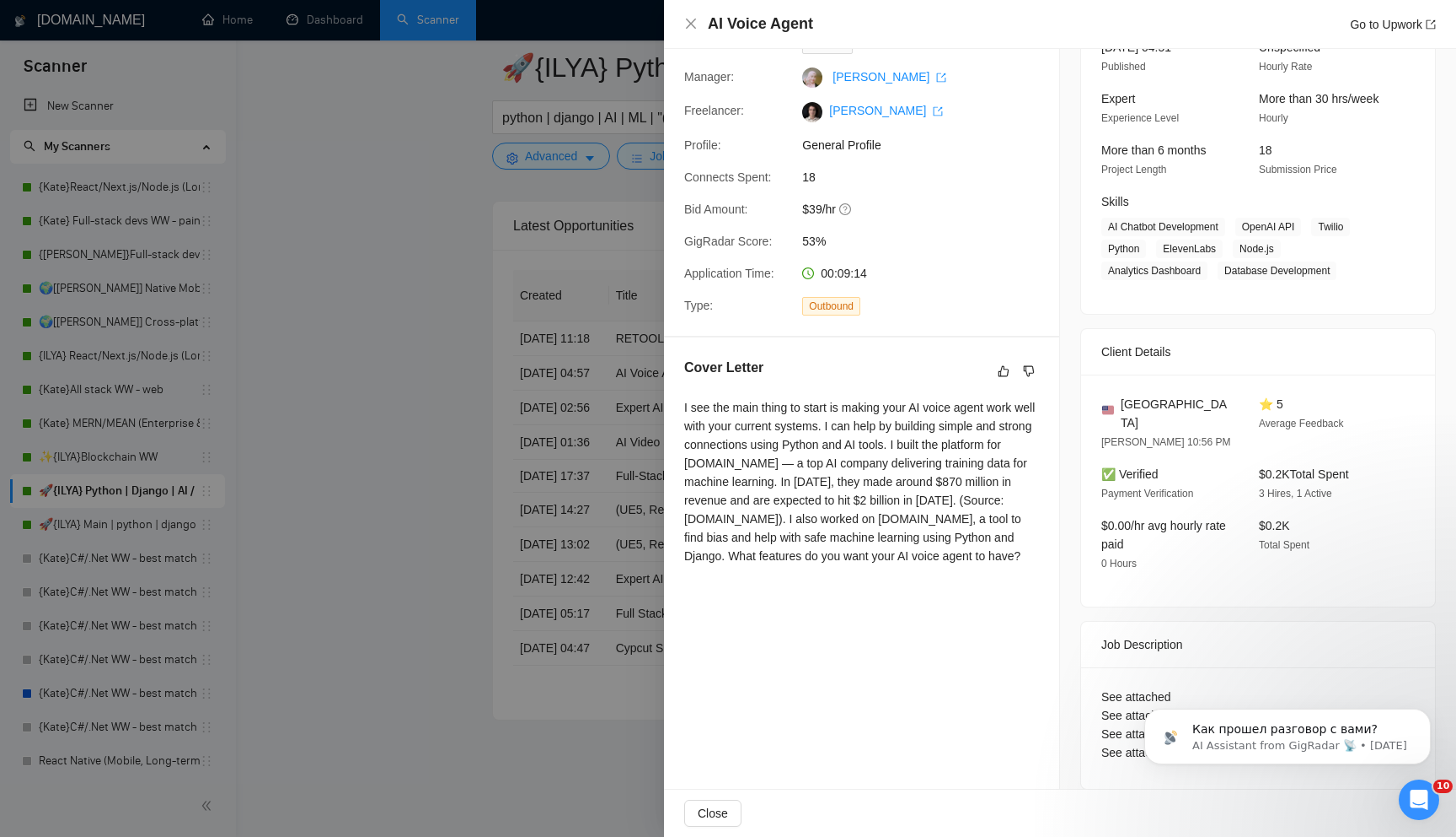
click at [419, 342] on div at bounding box center [728, 418] width 1456 height 837
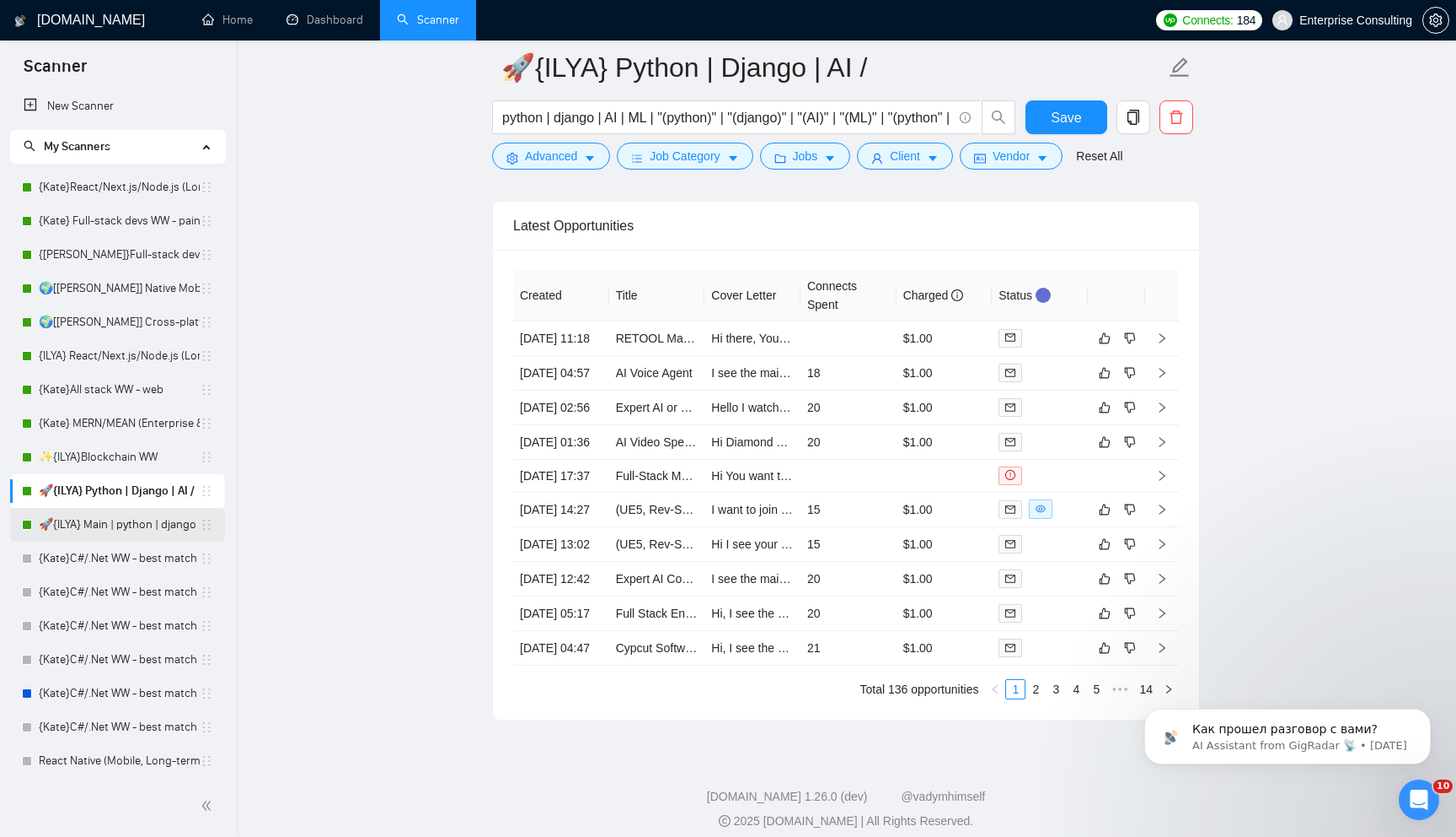
click at [90, 534] on link "🚀{ILYA} Main | python | django | AI (+less than 30 h)" at bounding box center [119, 524] width 161 height 34
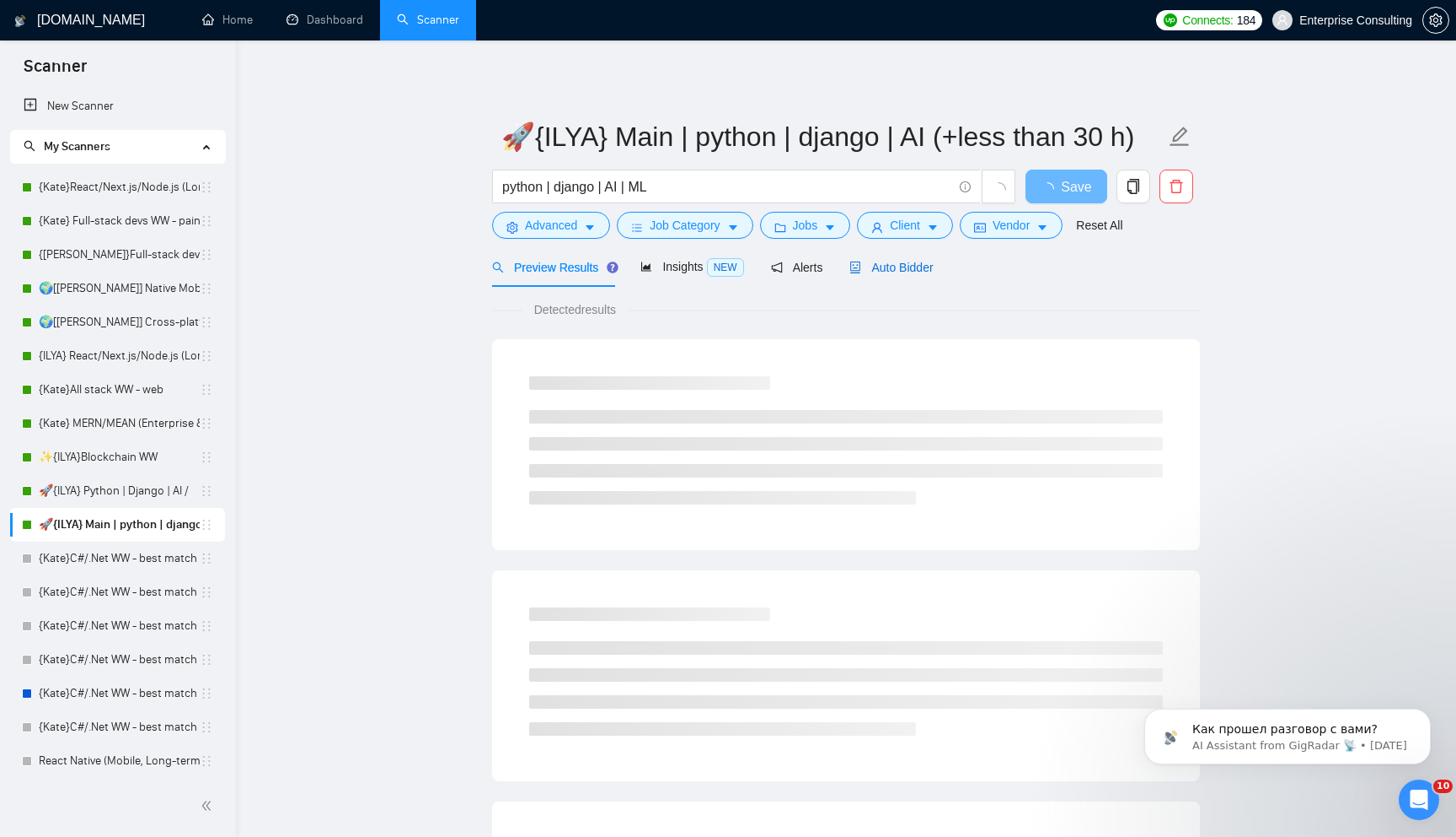
click at [872, 262] on span "Auto Bidder" at bounding box center [891, 268] width 83 height 14
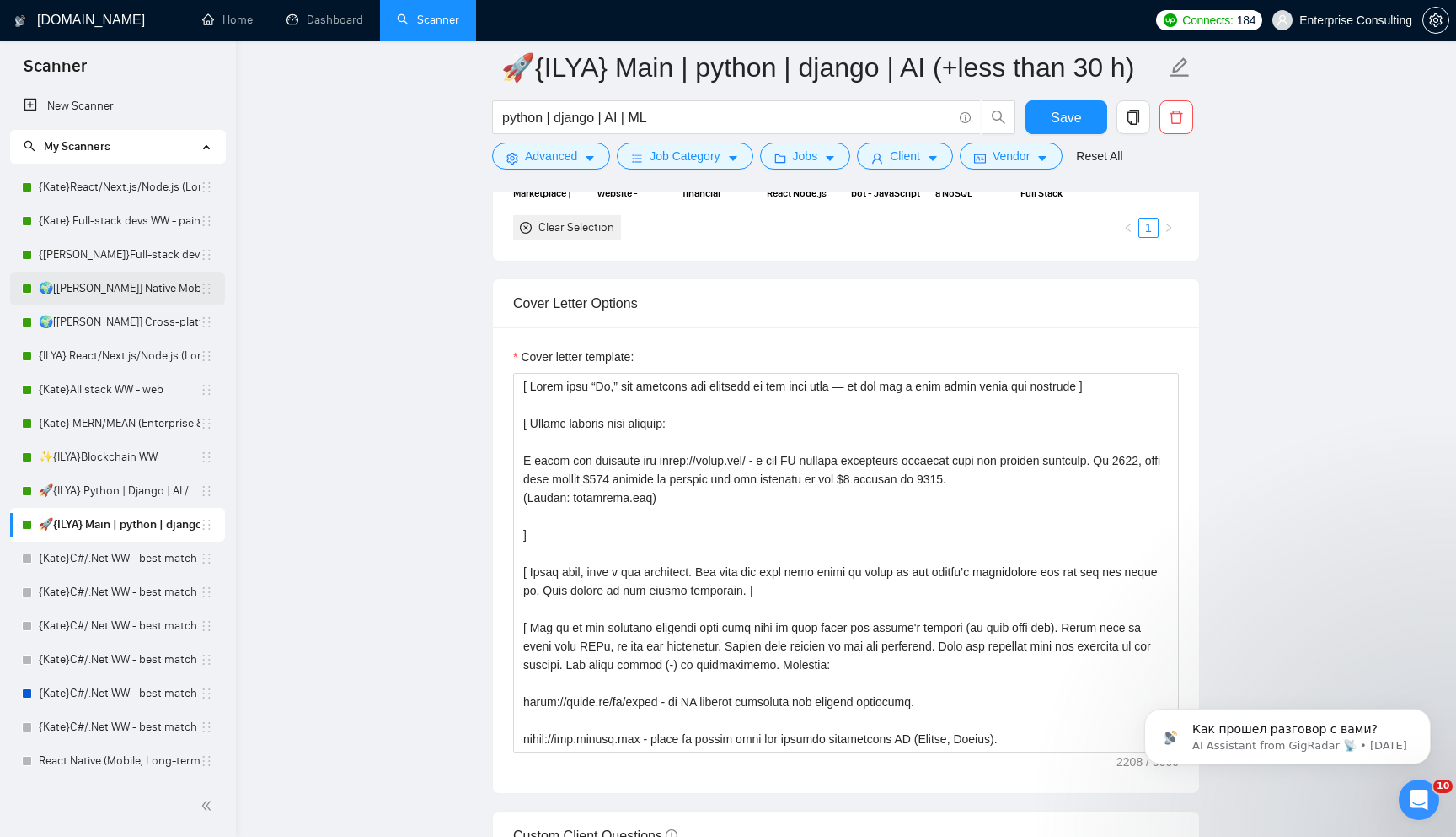
scroll to position [1689, 0]
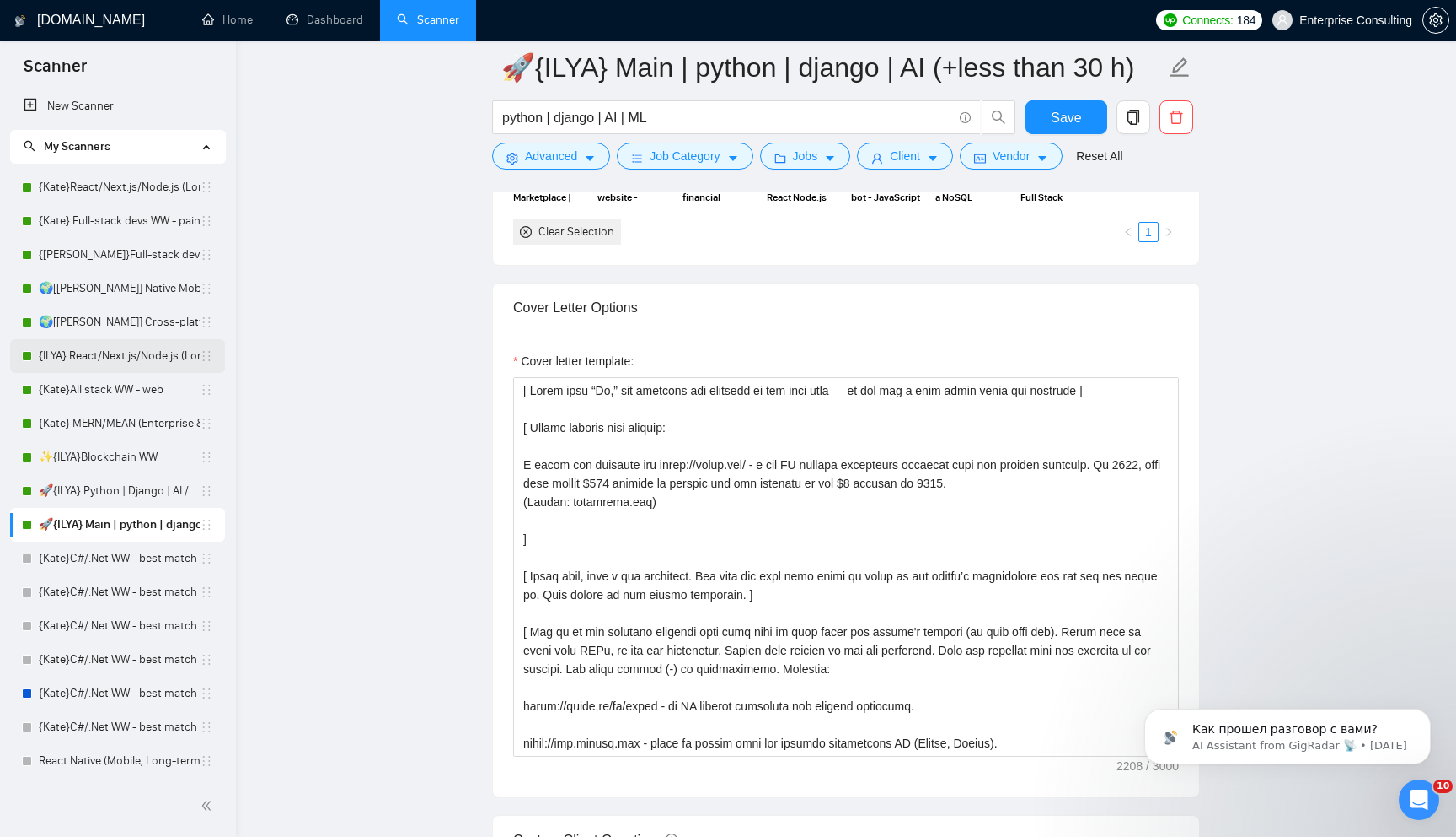
click at [126, 352] on link "{ILYA} React/Next.js/Node.js (Long-term, All Niches)" at bounding box center [119, 356] width 161 height 34
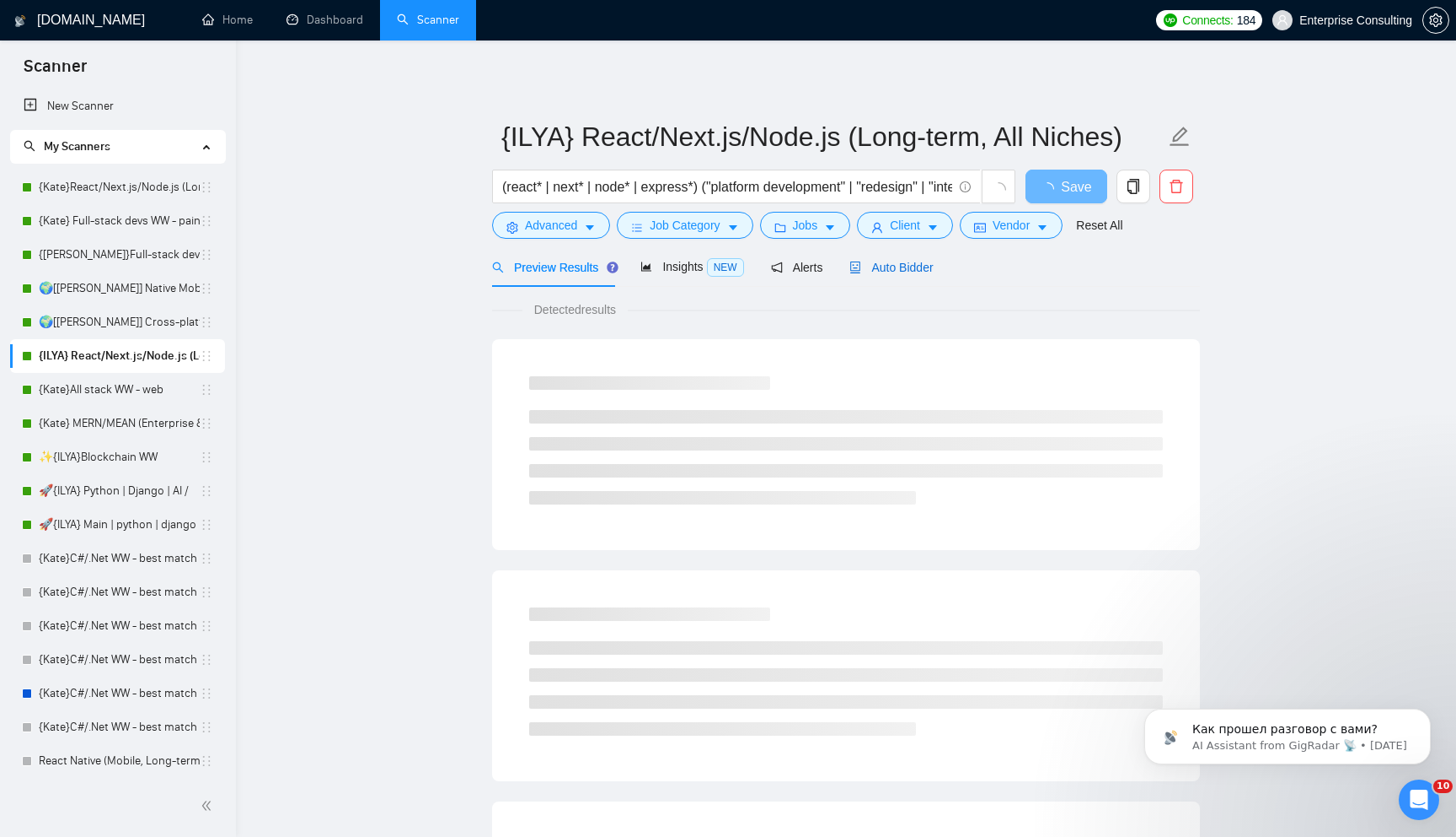
click at [897, 263] on span "Auto Bidder" at bounding box center [891, 268] width 83 height 14
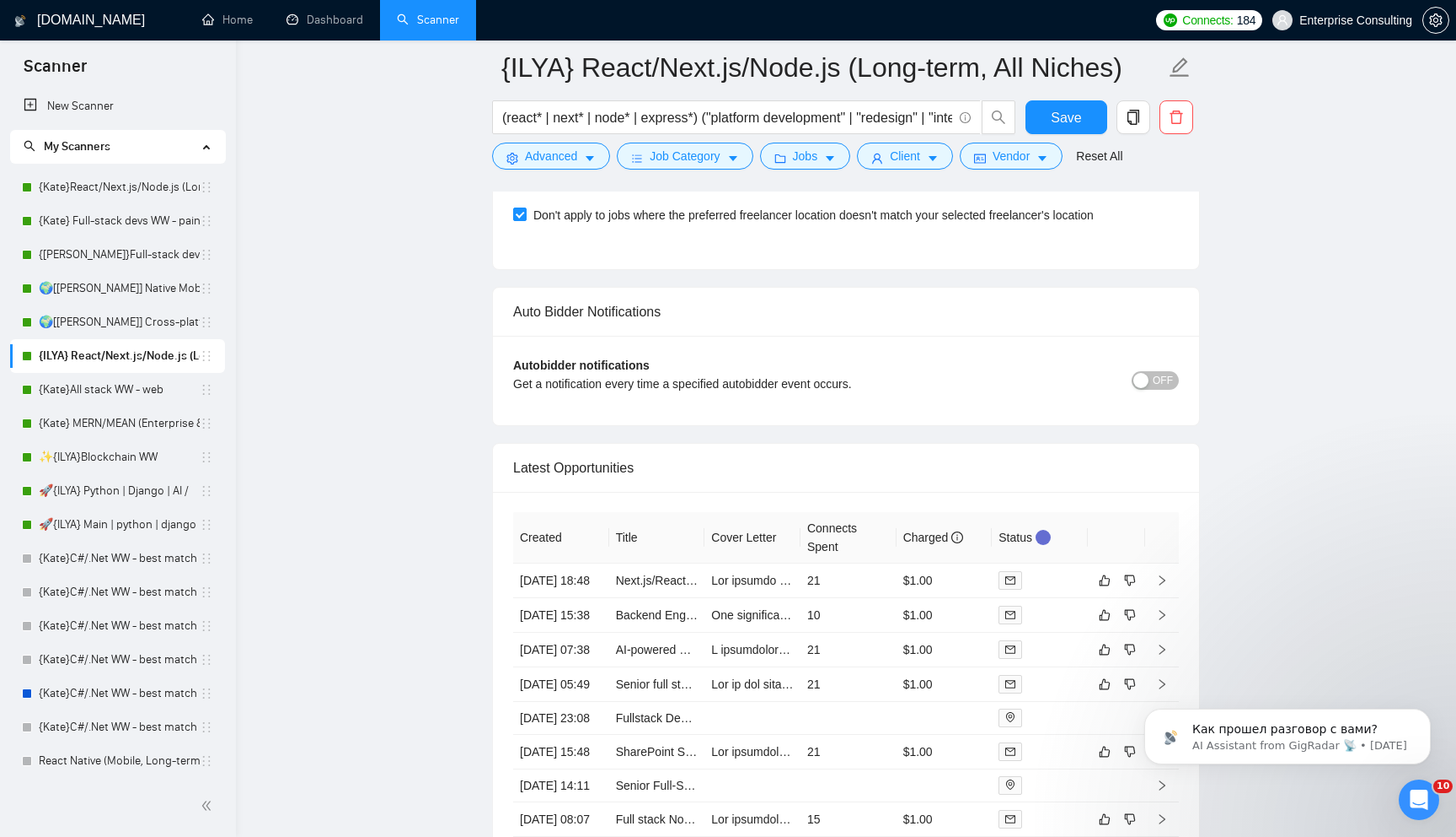
scroll to position [3913, 0]
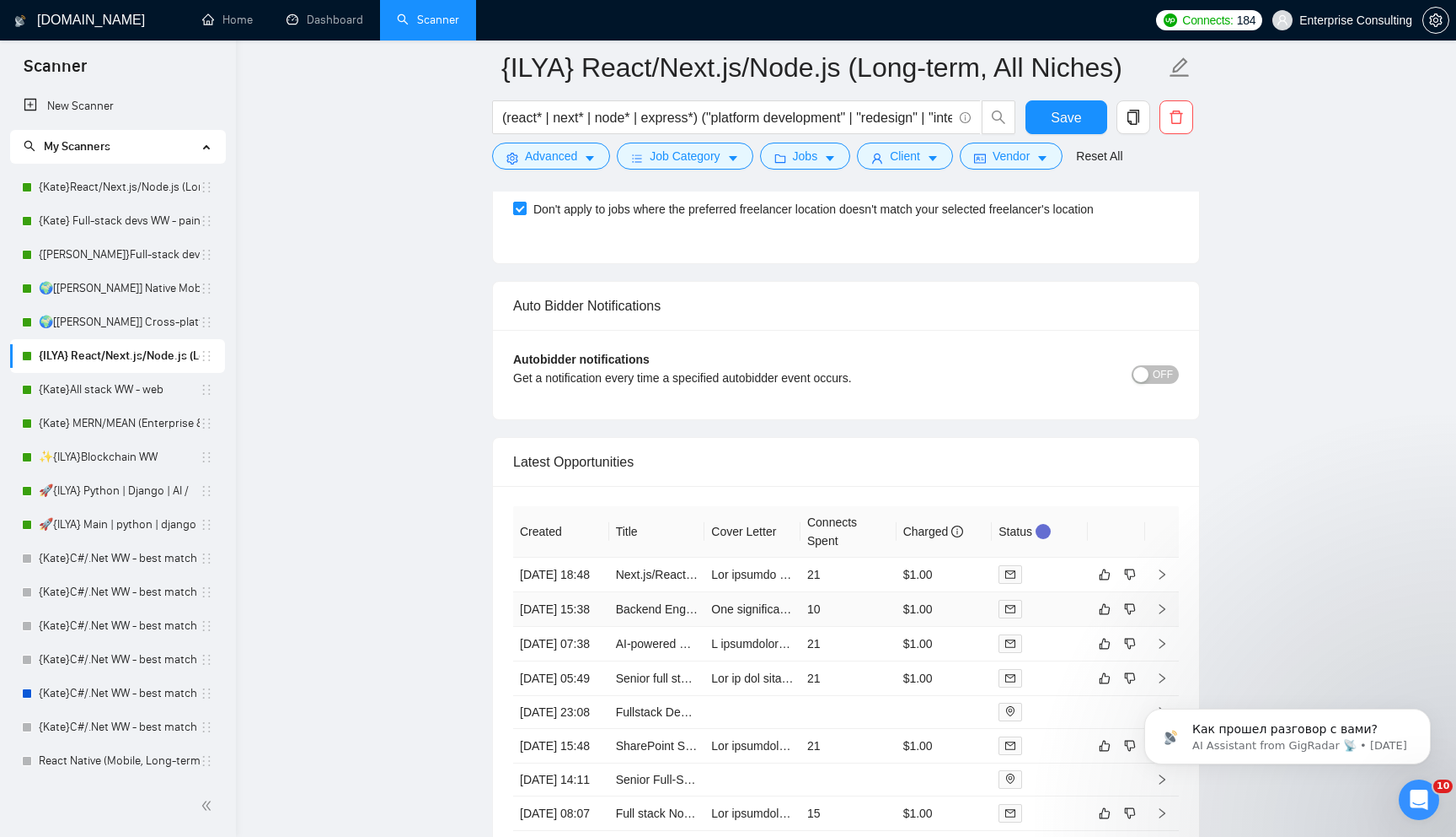
click at [834, 621] on td "10" at bounding box center [848, 609] width 96 height 35
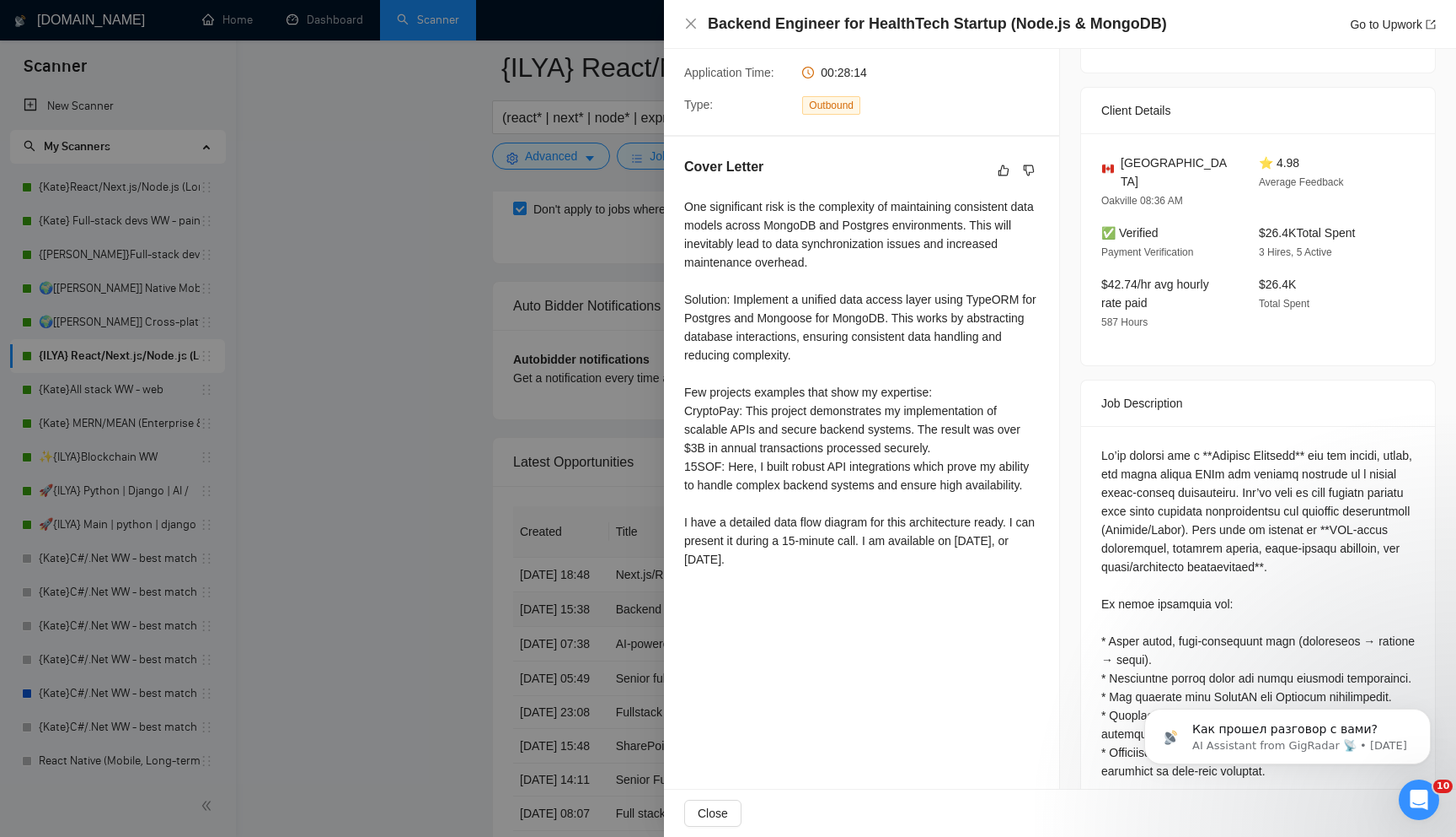
scroll to position [367, 0]
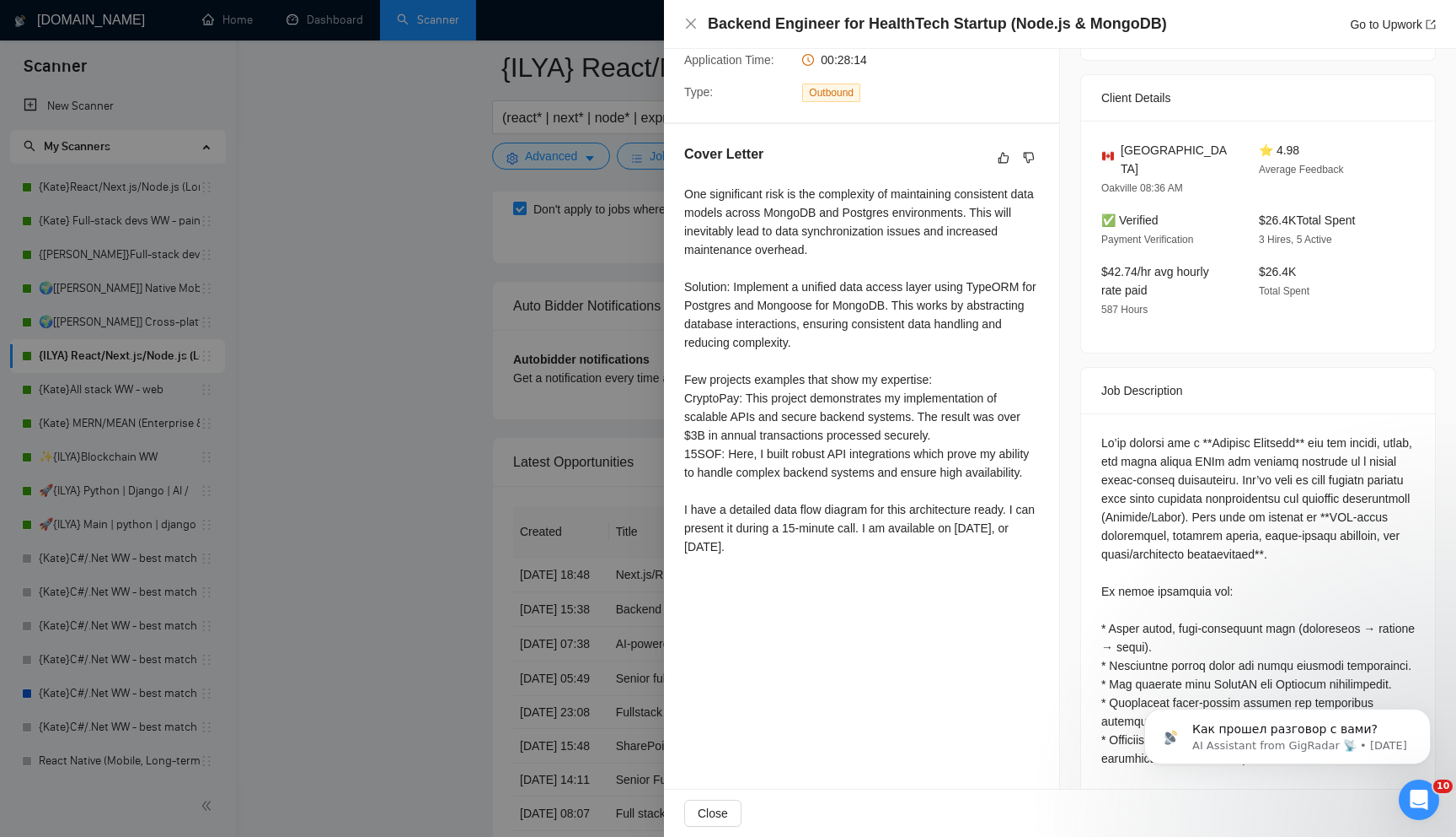
click at [488, 566] on div at bounding box center [728, 418] width 1456 height 837
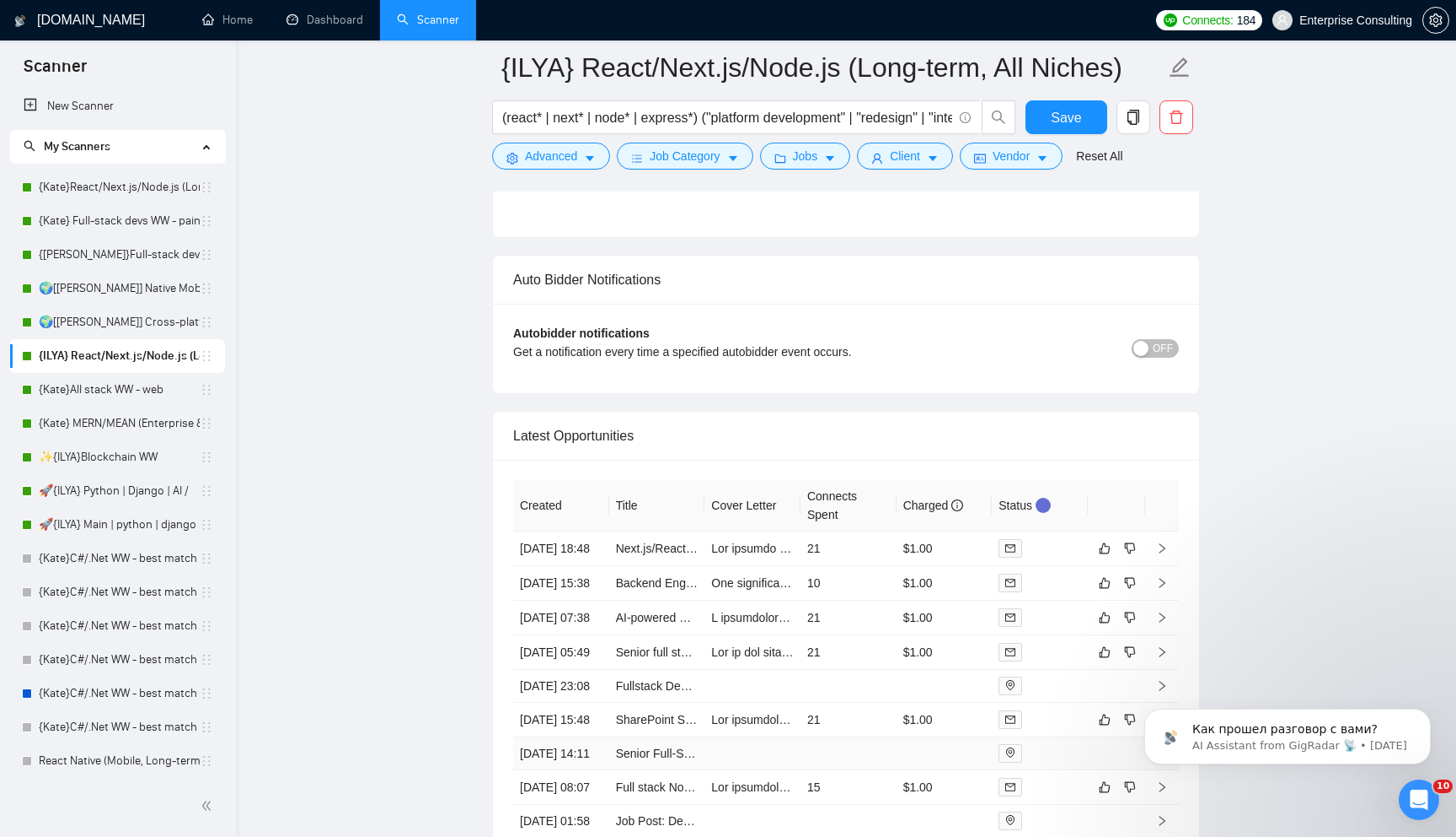
scroll to position [3928, 0]
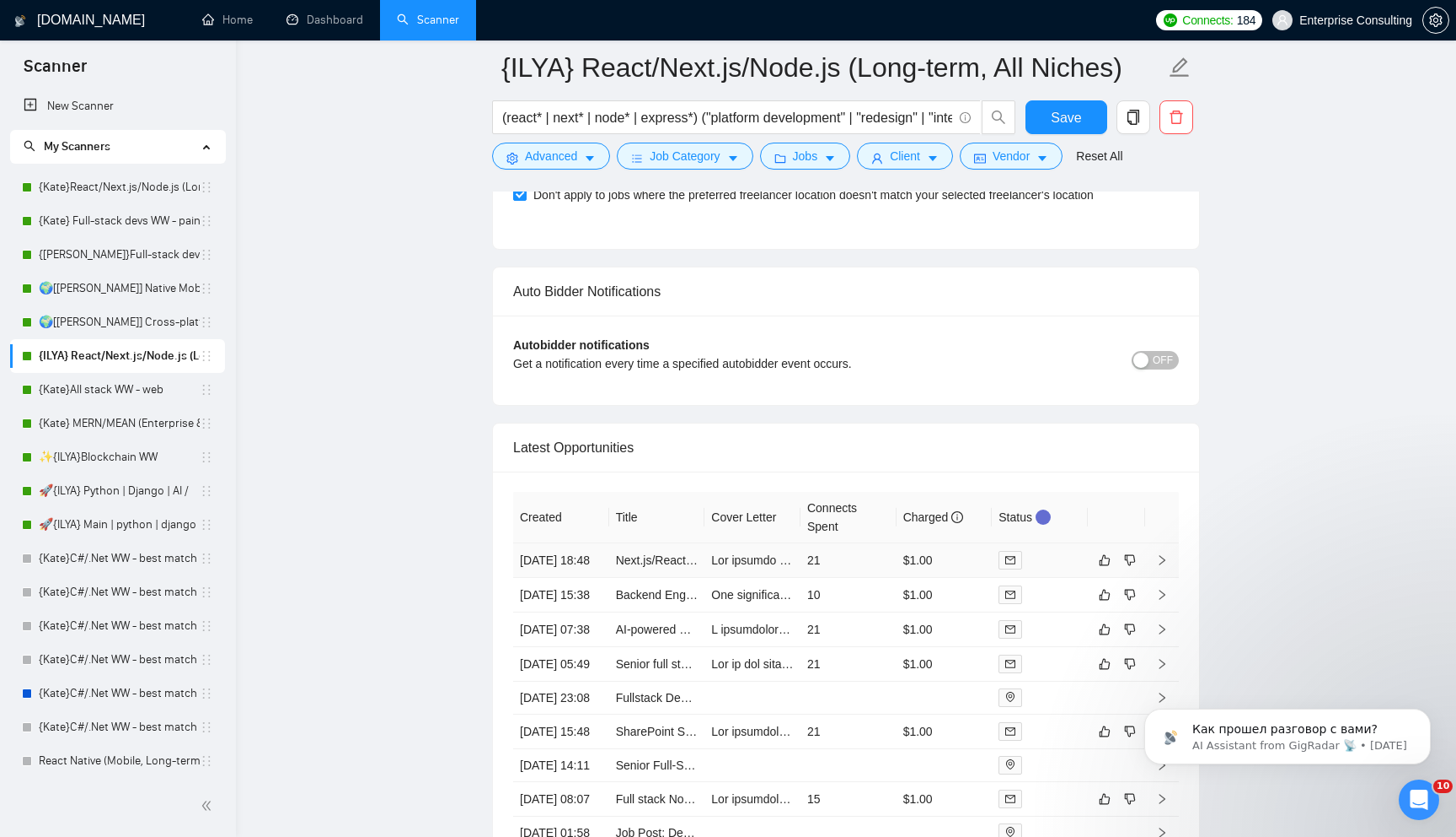
click at [856, 566] on td "21" at bounding box center [848, 561] width 96 height 35
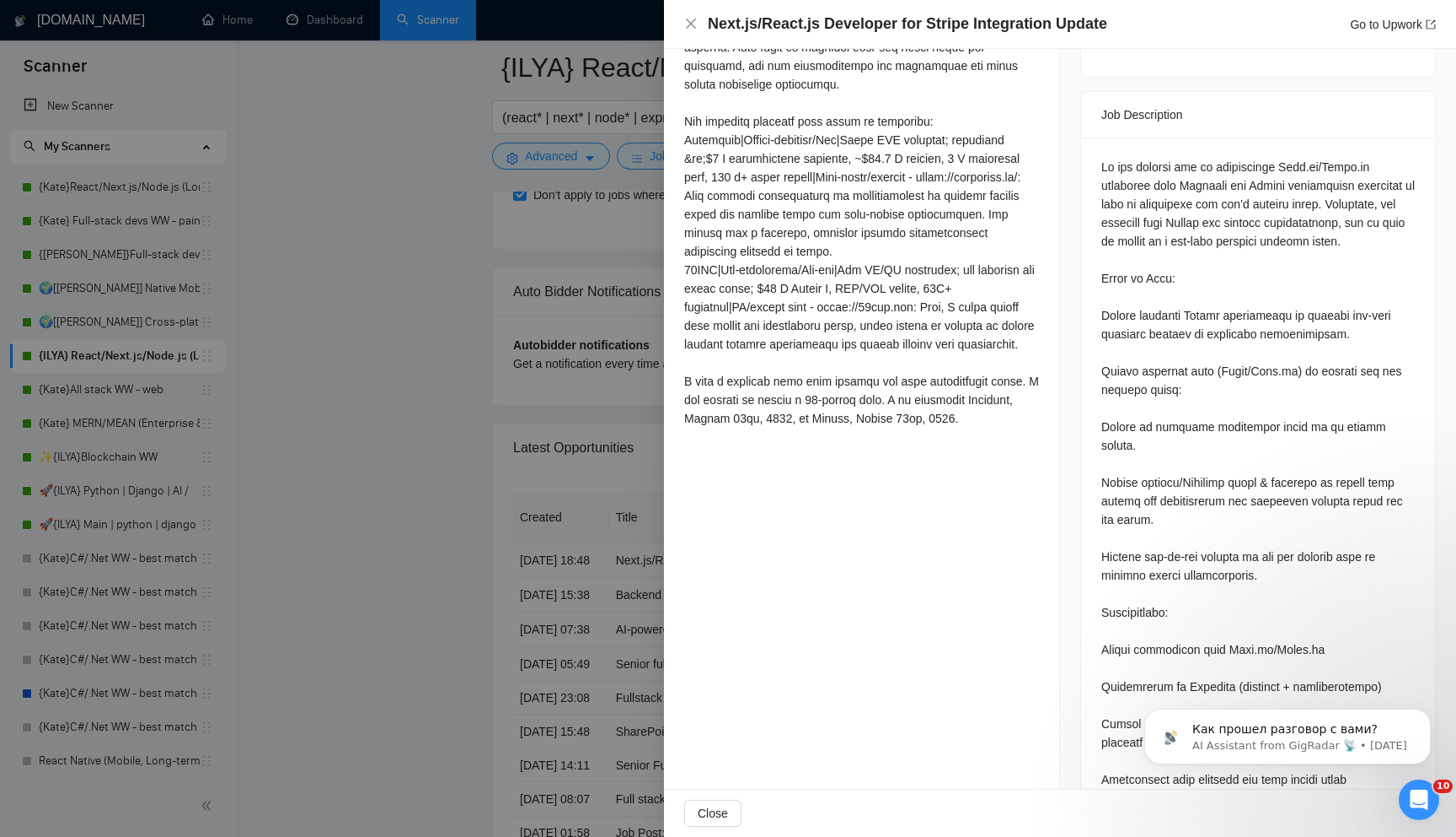
scroll to position [688, 0]
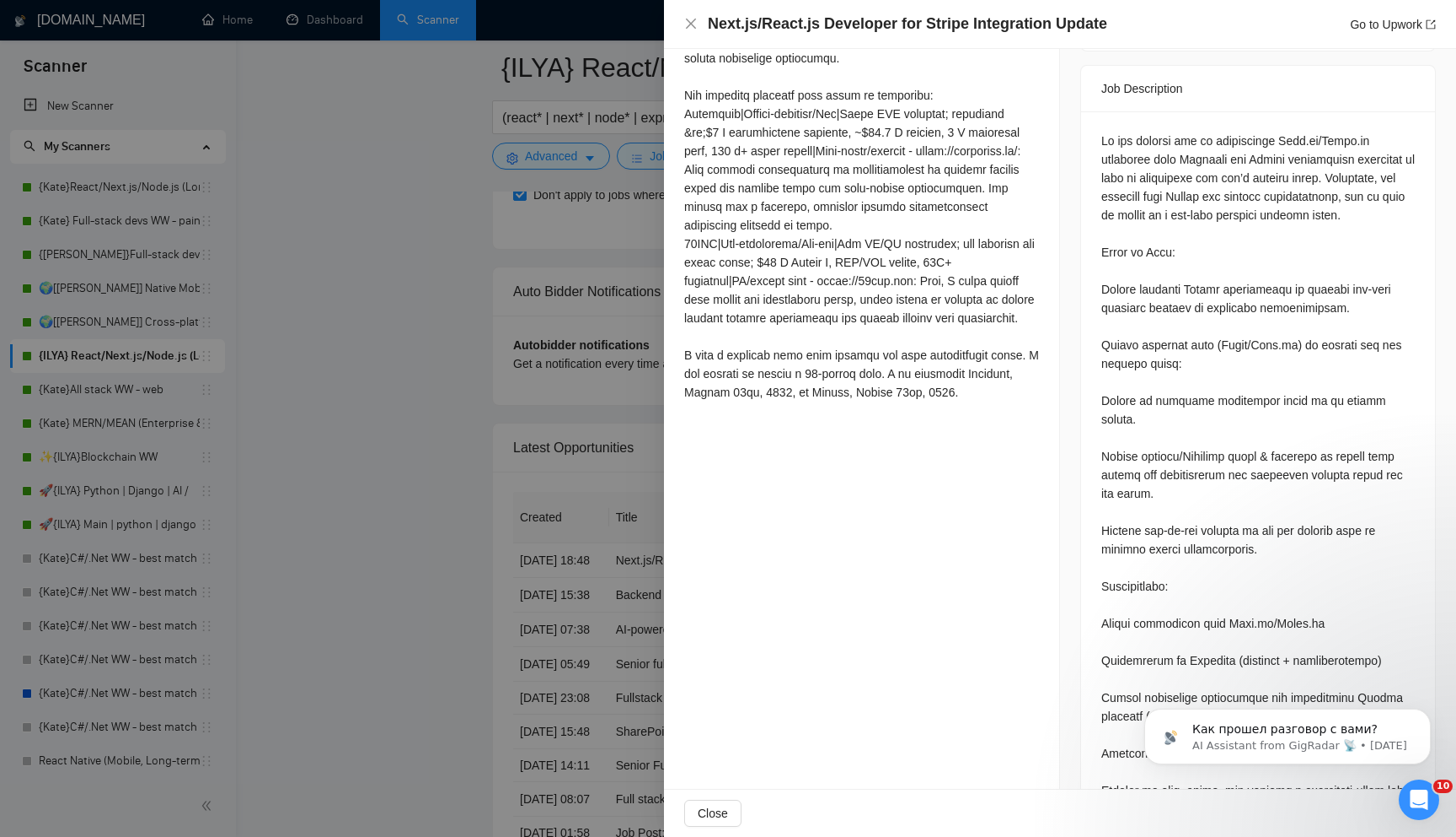
click at [378, 231] on div at bounding box center [728, 418] width 1456 height 837
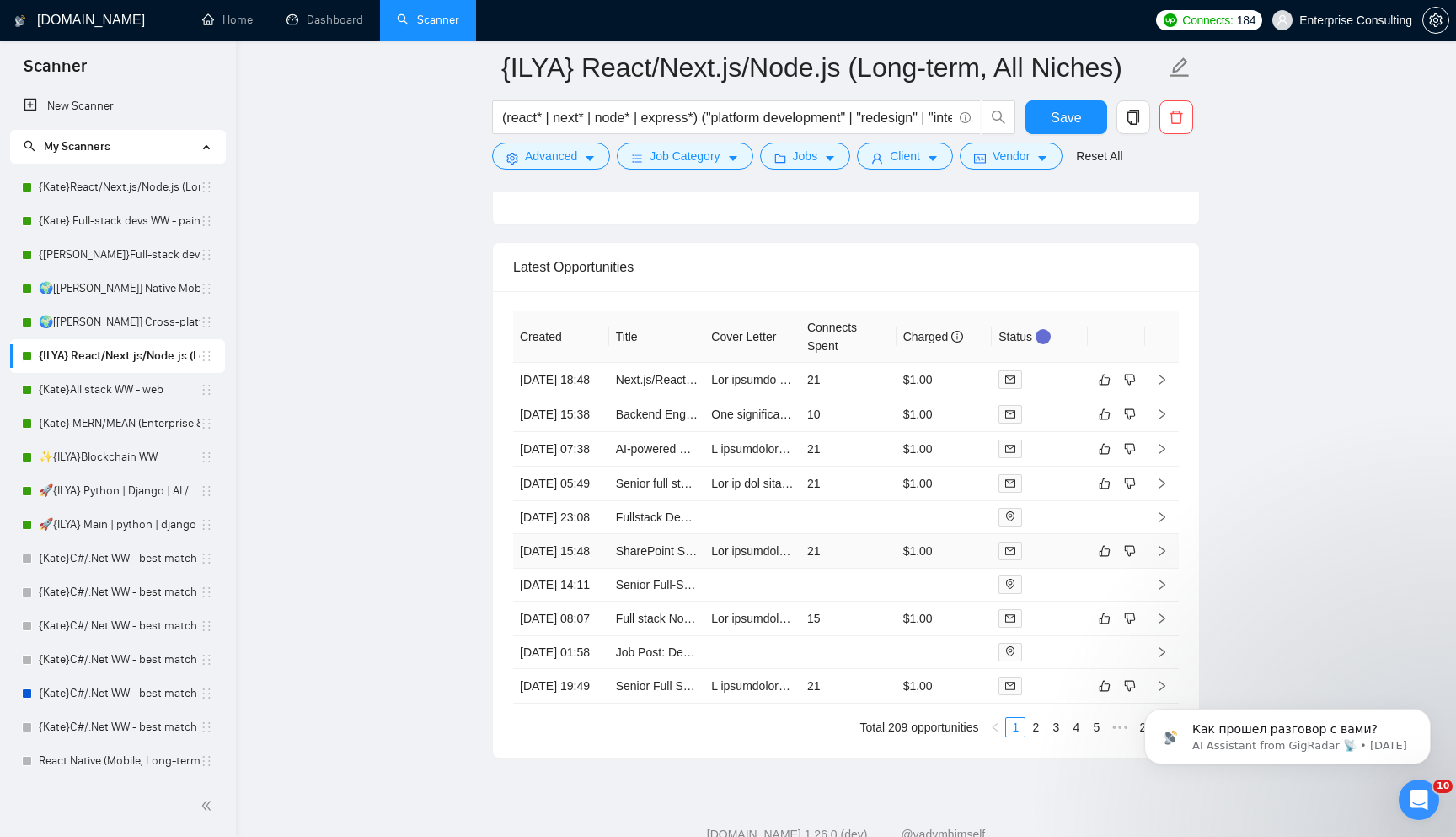
scroll to position [4109, 0]
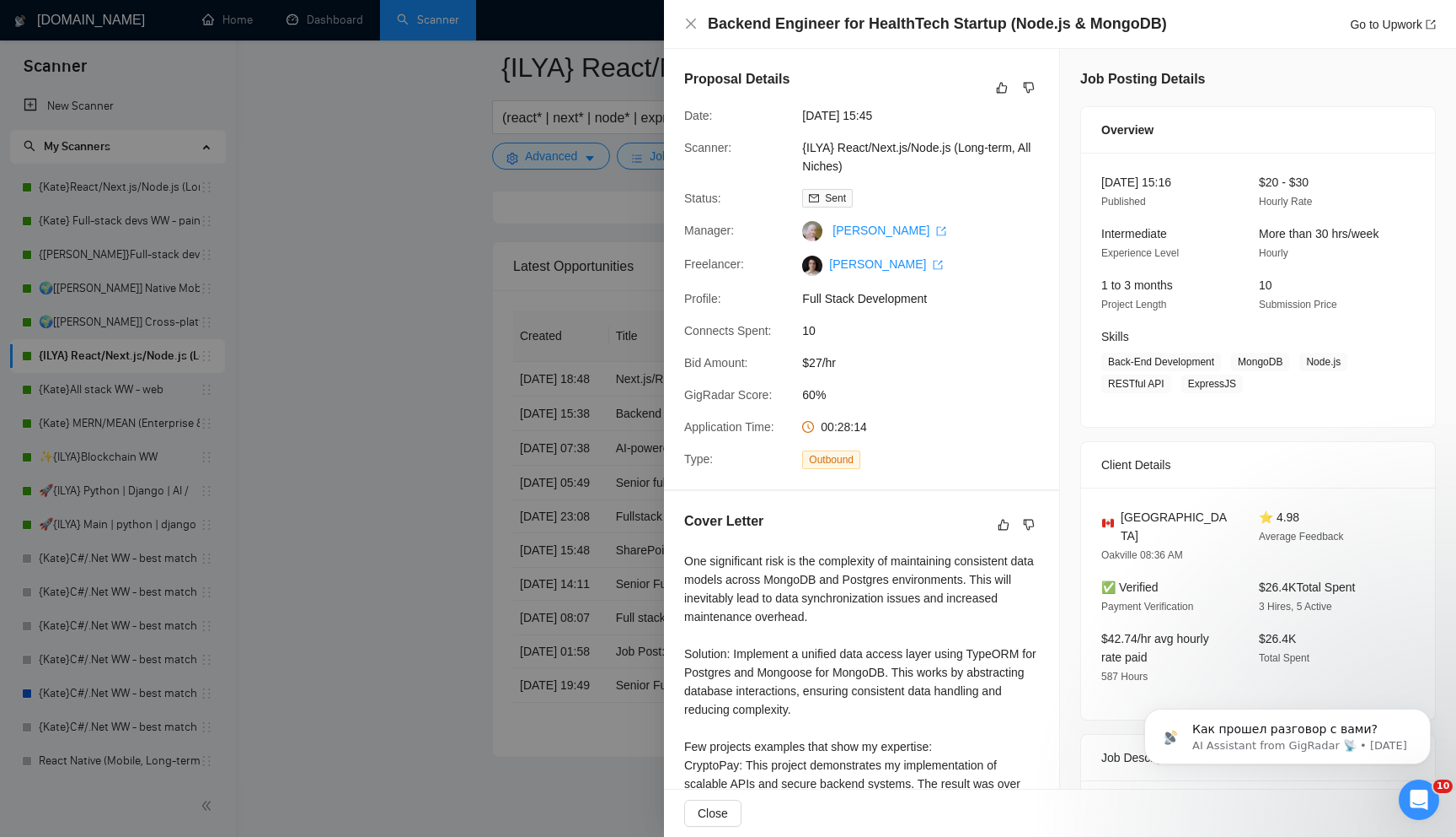
click at [491, 453] on div at bounding box center [728, 418] width 1456 height 837
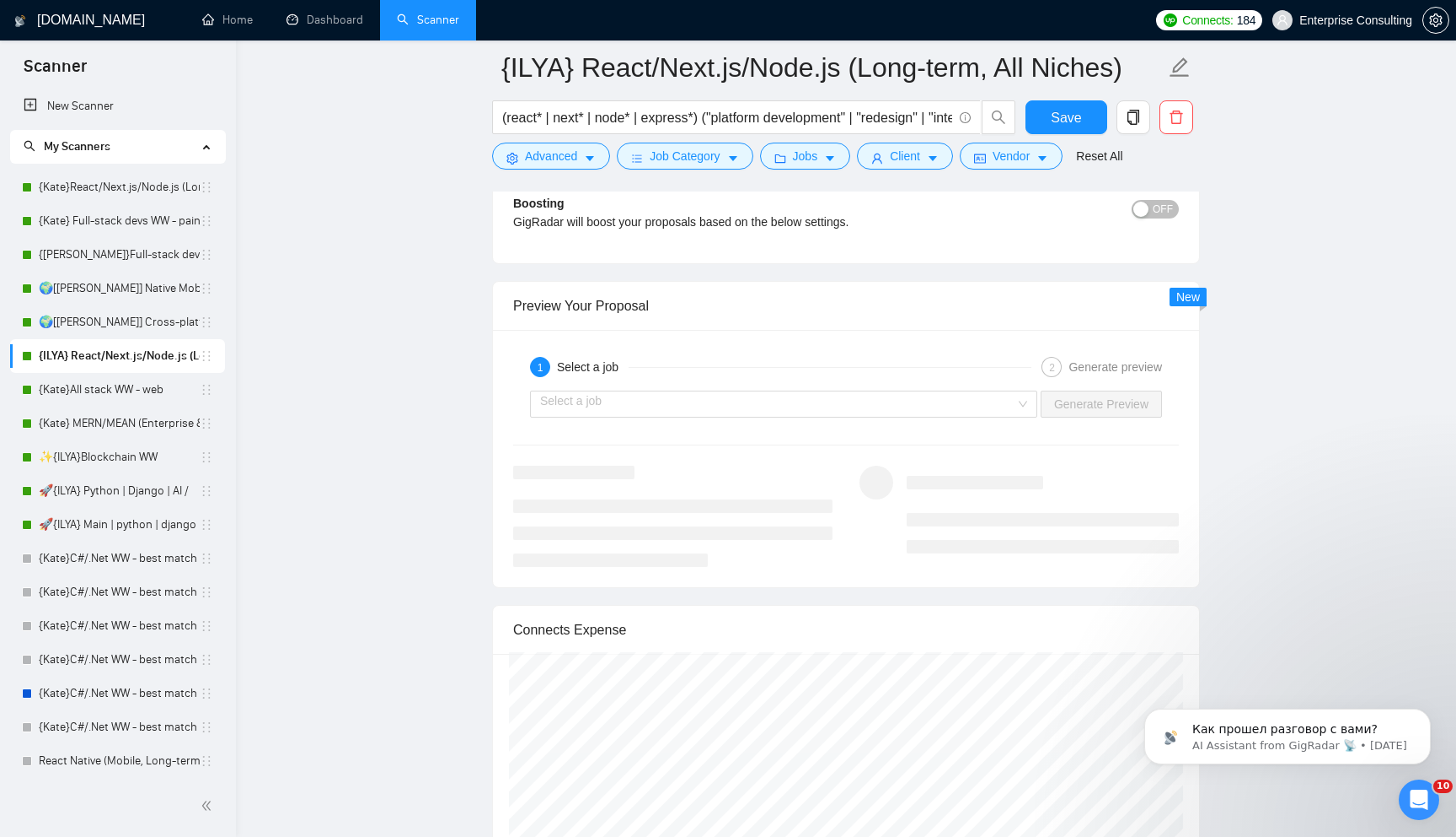
scroll to position [3108, 0]
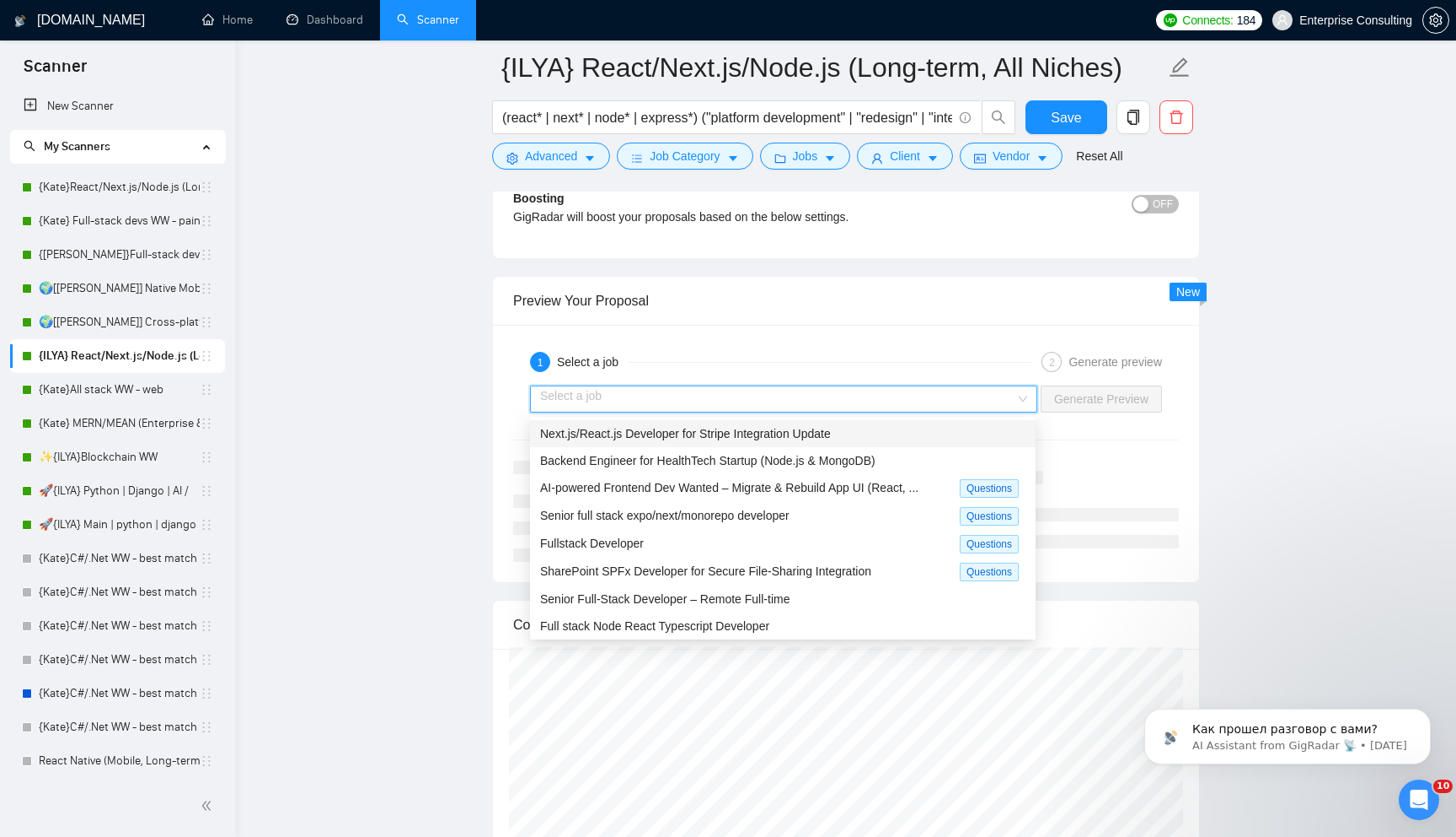
click at [739, 386] on input "search" at bounding box center [777, 399] width 475 height 25
click at [740, 348] on div "1 Select a job 2 Generate preview" at bounding box center [846, 362] width 666 height 34
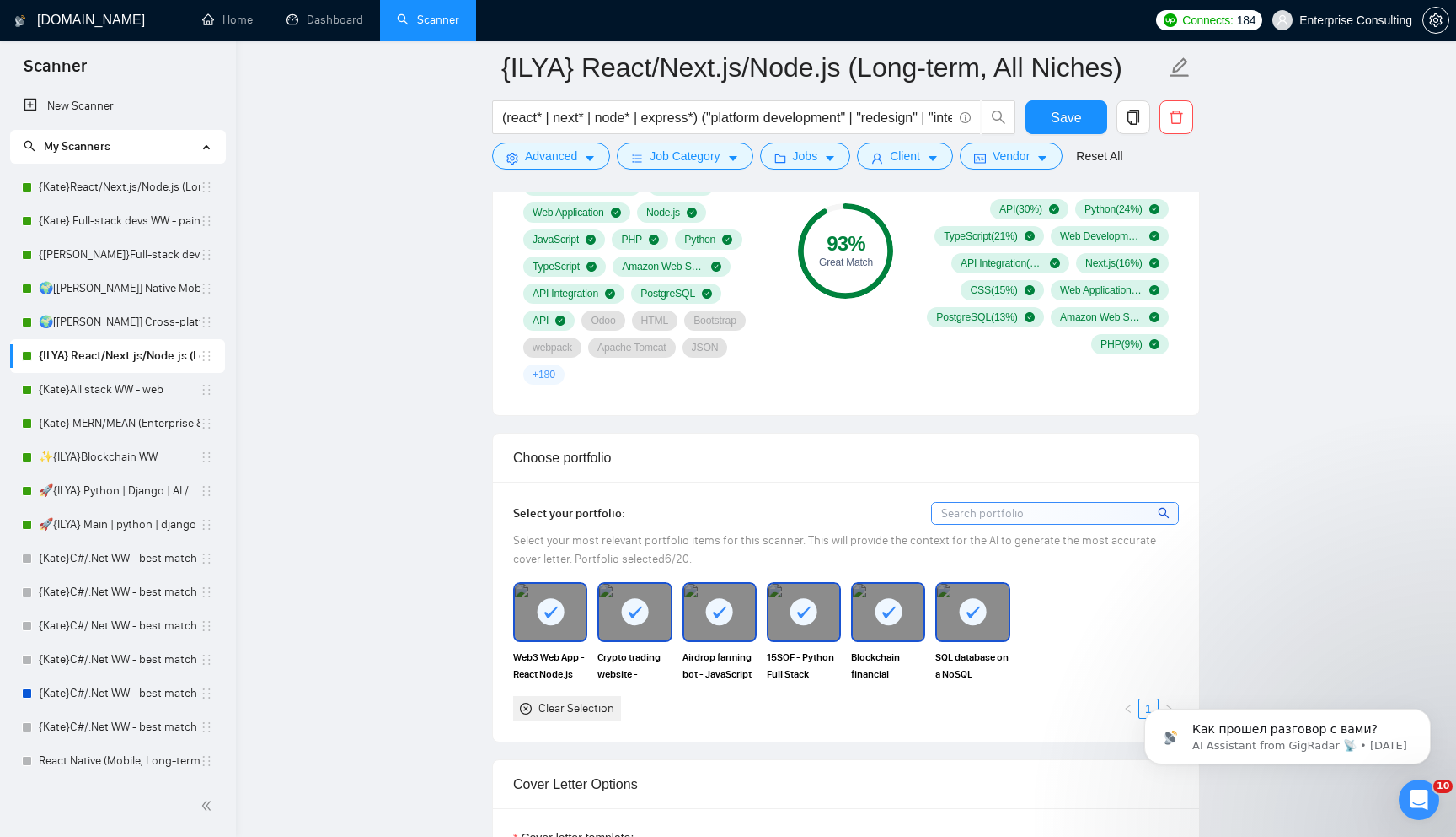
scroll to position [1244, 0]
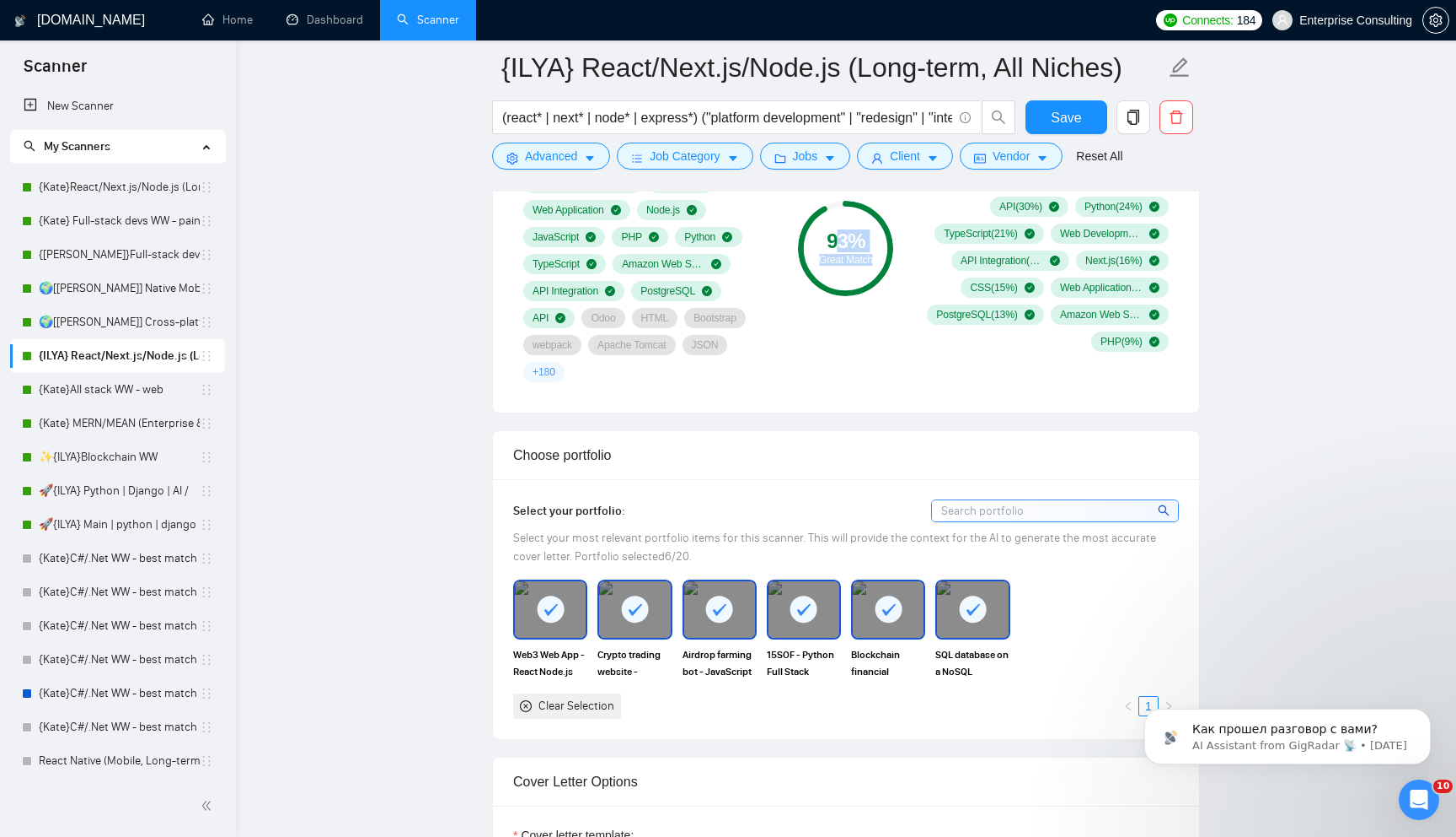
drag, startPoint x: 837, startPoint y: 237, endPoint x: 830, endPoint y: 370, distance: 133.2
click at [830, 371] on div "93 % Great Match" at bounding box center [846, 247] width 113 height 288
click at [830, 233] on div "93 %" at bounding box center [845, 241] width 95 height 20
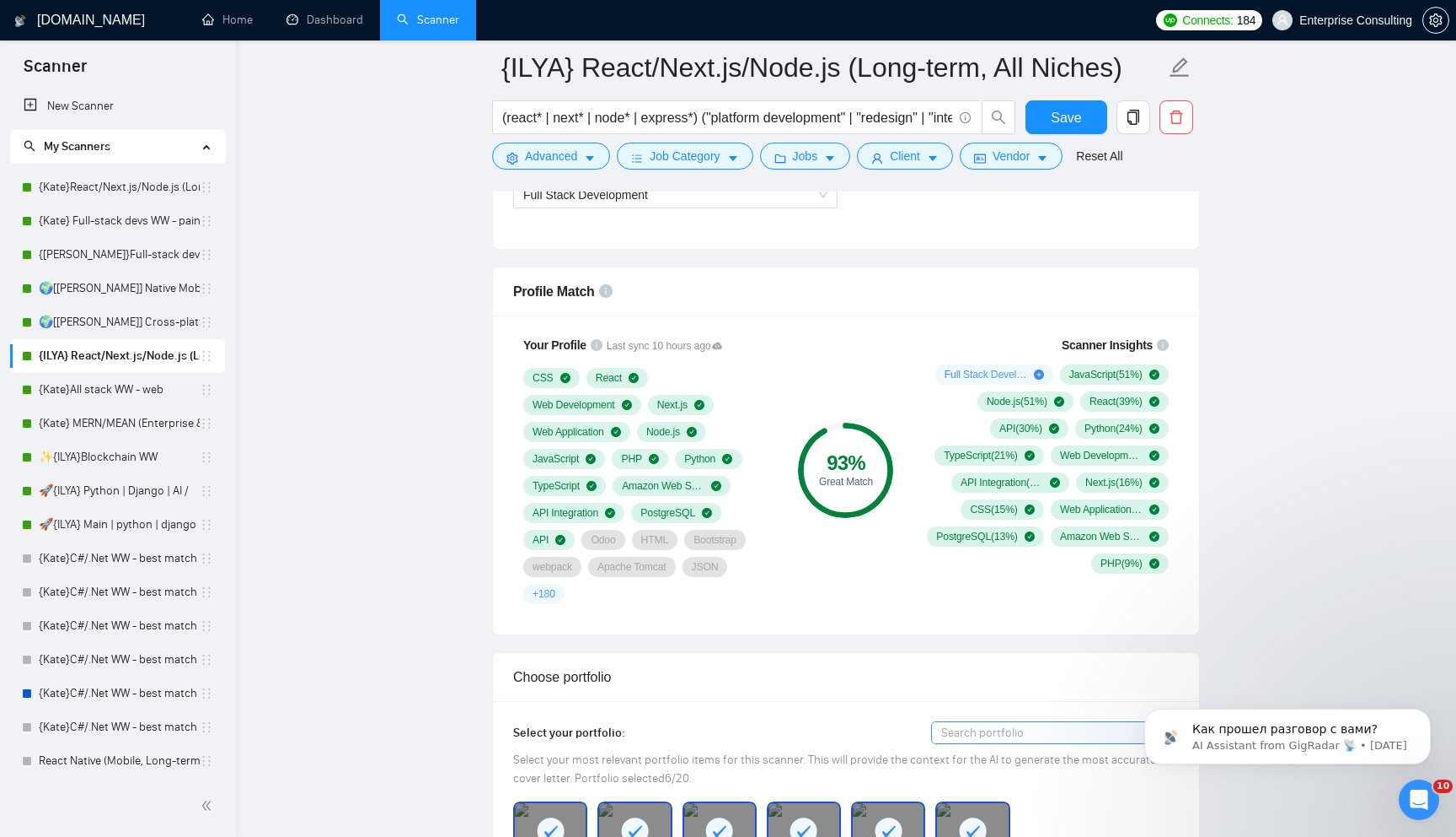
scroll to position [1011, 0]
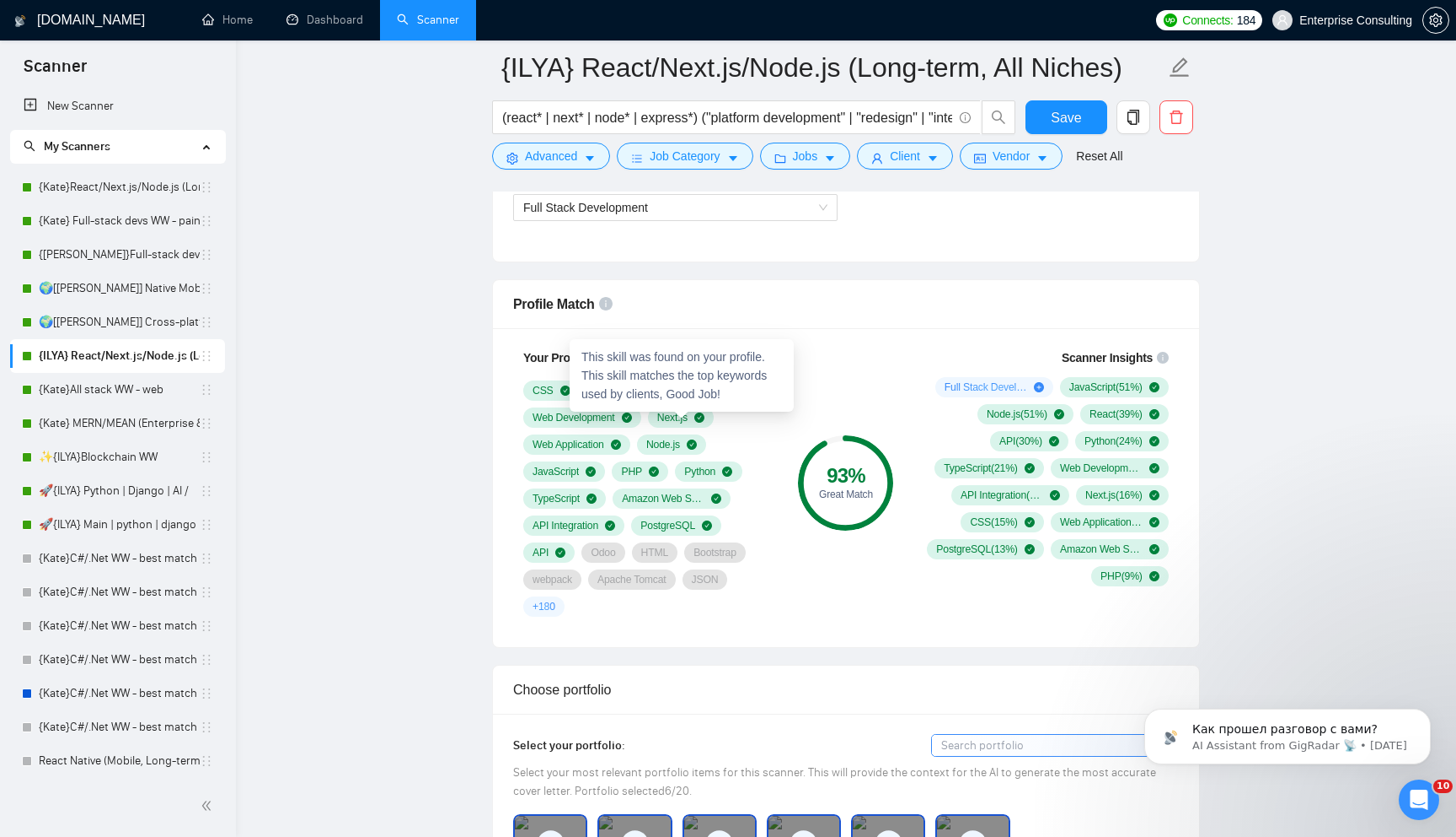
click at [703, 418] on icon "check-circle" at bounding box center [699, 417] width 10 height 10
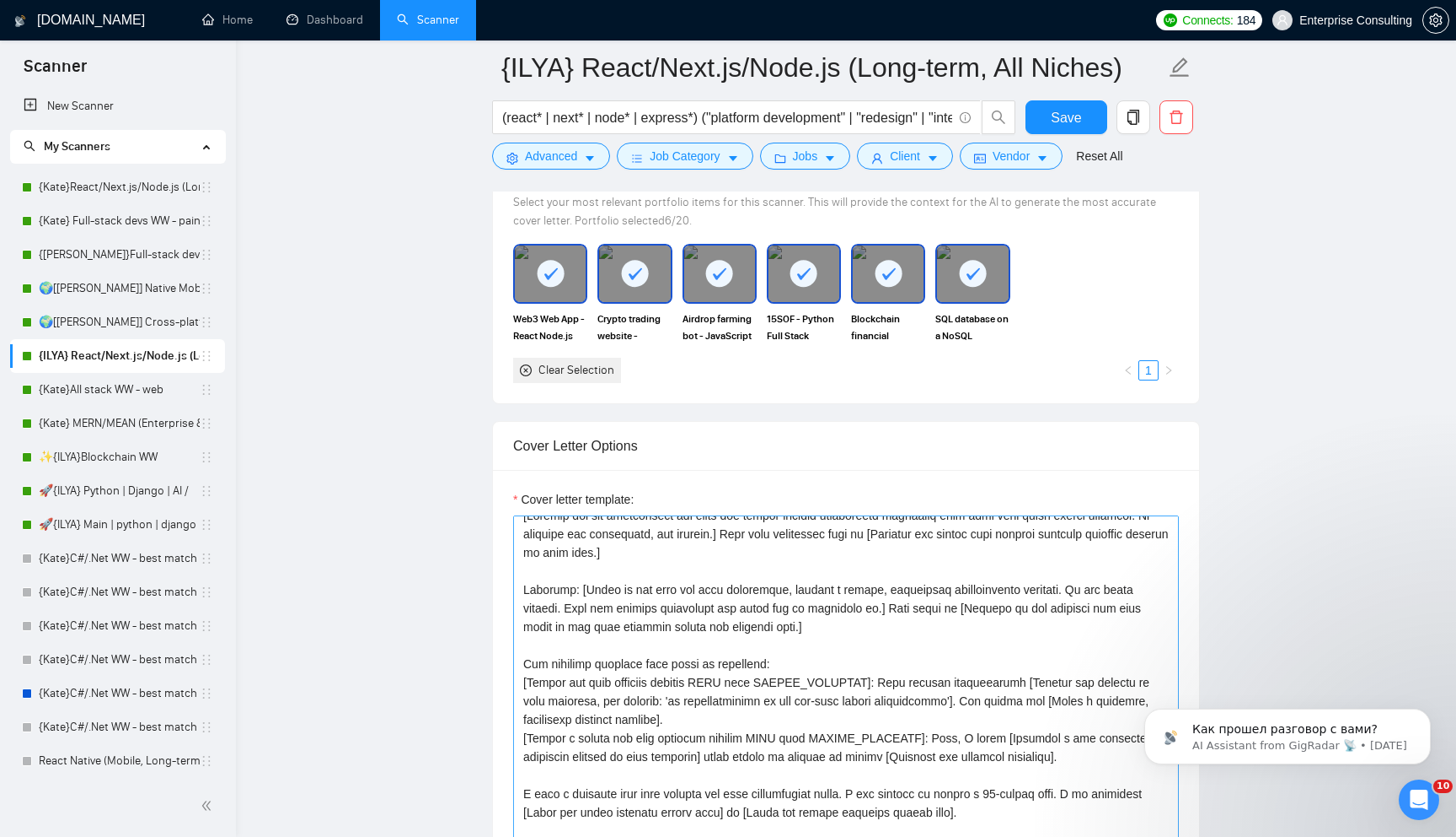
scroll to position [0, 0]
